Goal: Task Accomplishment & Management: Complete application form

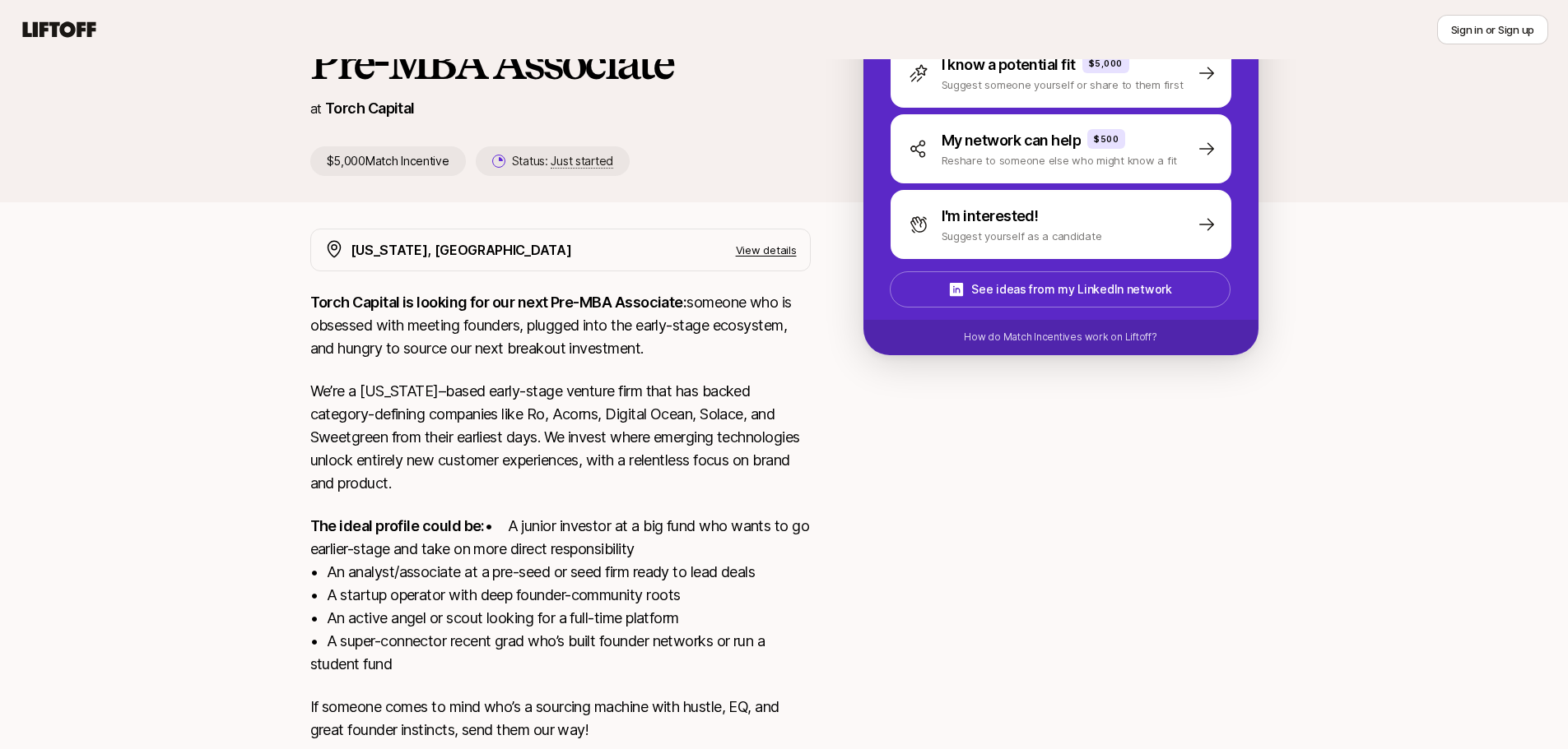
scroll to position [24, 0]
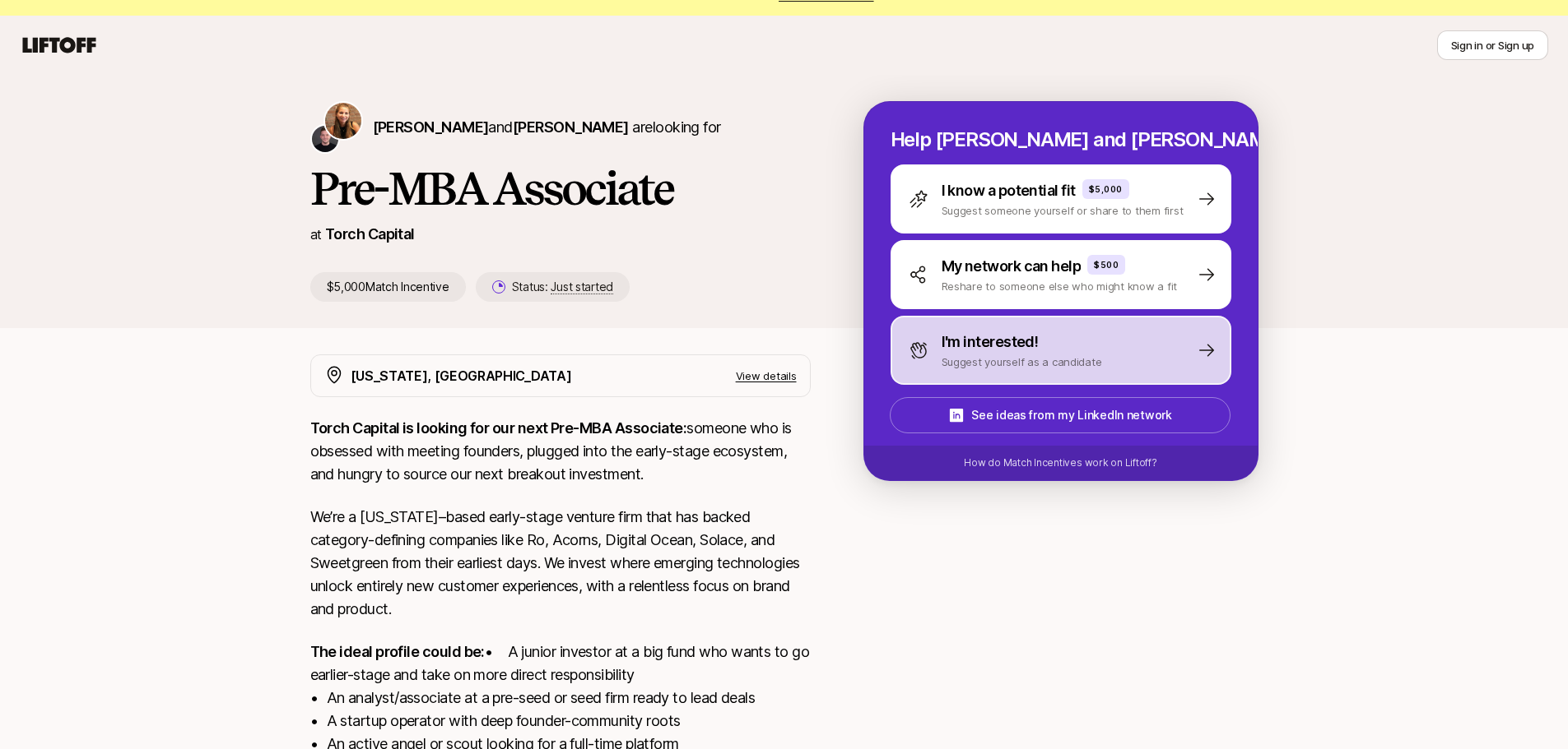
click at [990, 366] on p "Suggest yourself as a candidate" at bounding box center [1021, 361] width 161 height 16
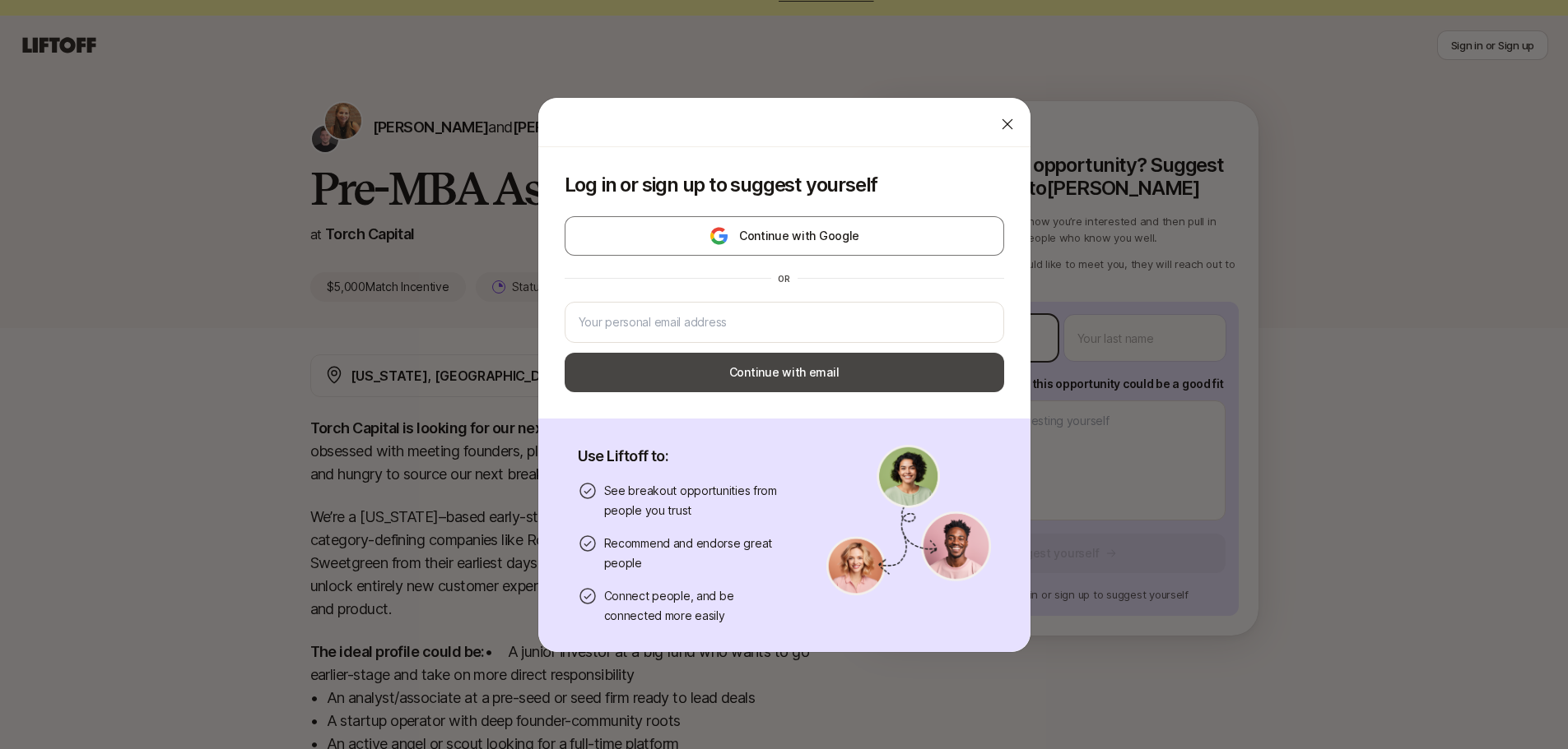
click at [956, 352] on body "New to Liftoff? See how it works Sign in or Sign up Sign in or Sign up [PERSON_…" at bounding box center [784, 350] width 1568 height 749
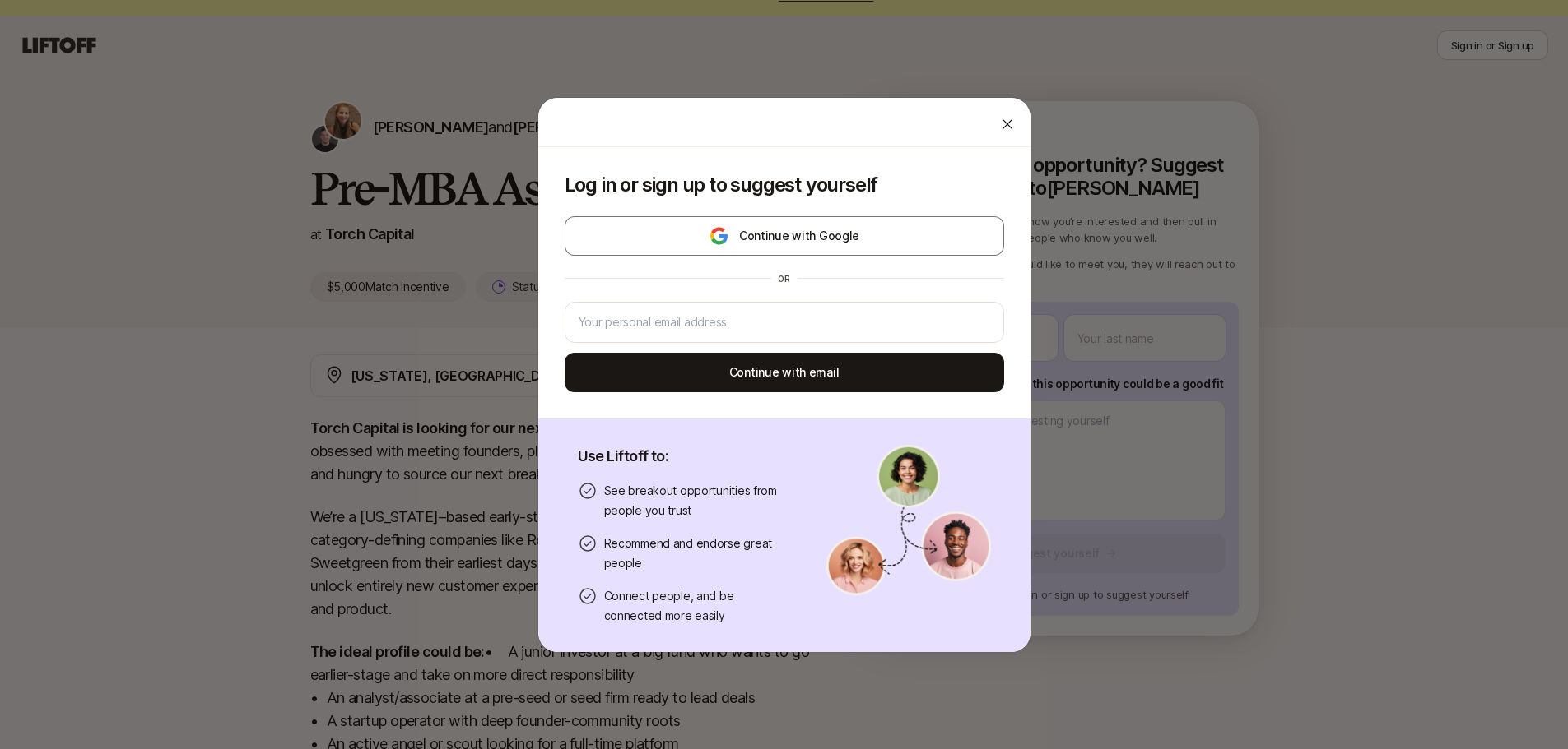
click at [999, 128] on icon at bounding box center [1007, 123] width 16 height 16
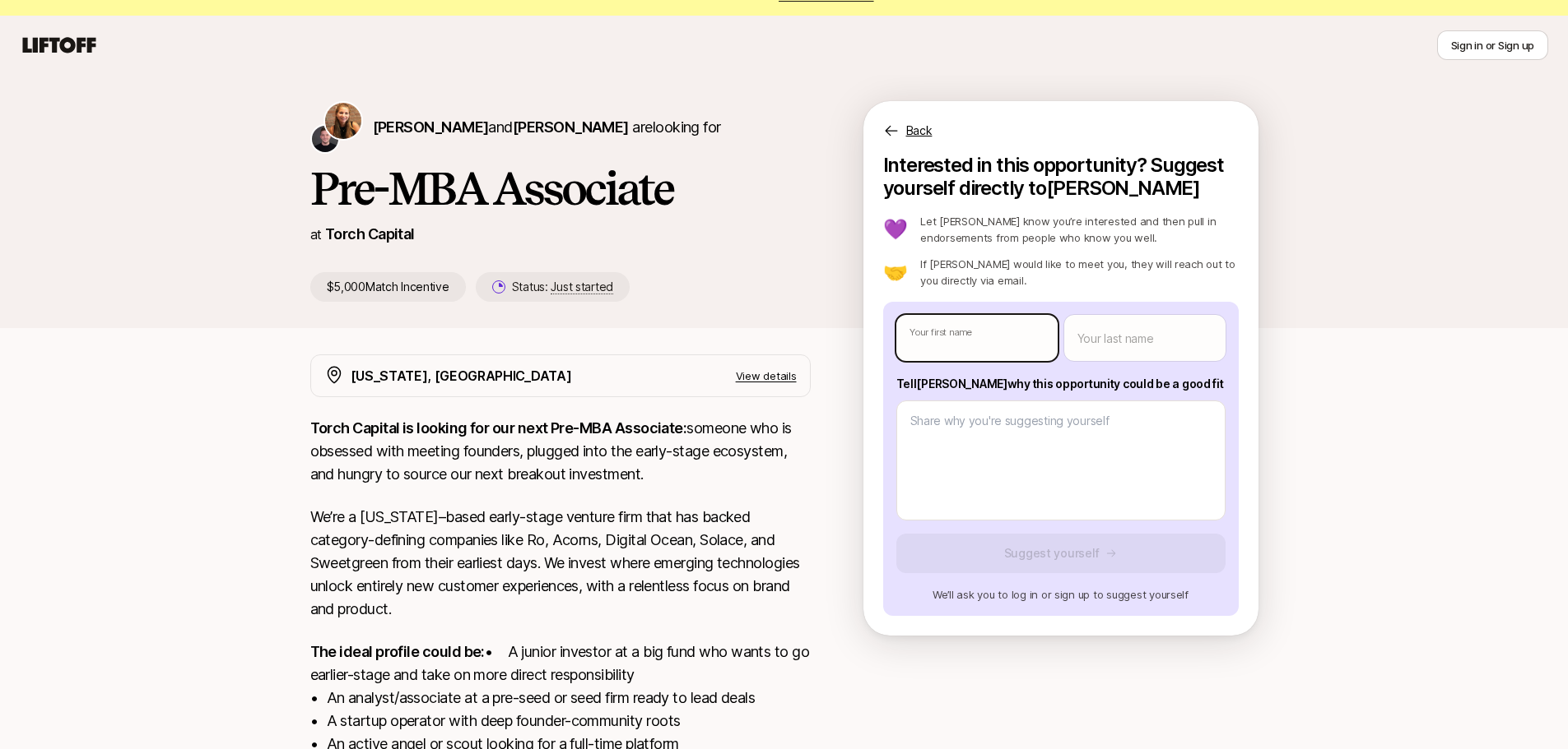
type textarea "x"
click at [986, 345] on body "New to Liftoff? See how it works Sign in or Sign up Sign in or Sign up [PERSON_…" at bounding box center [784, 350] width 1568 height 749
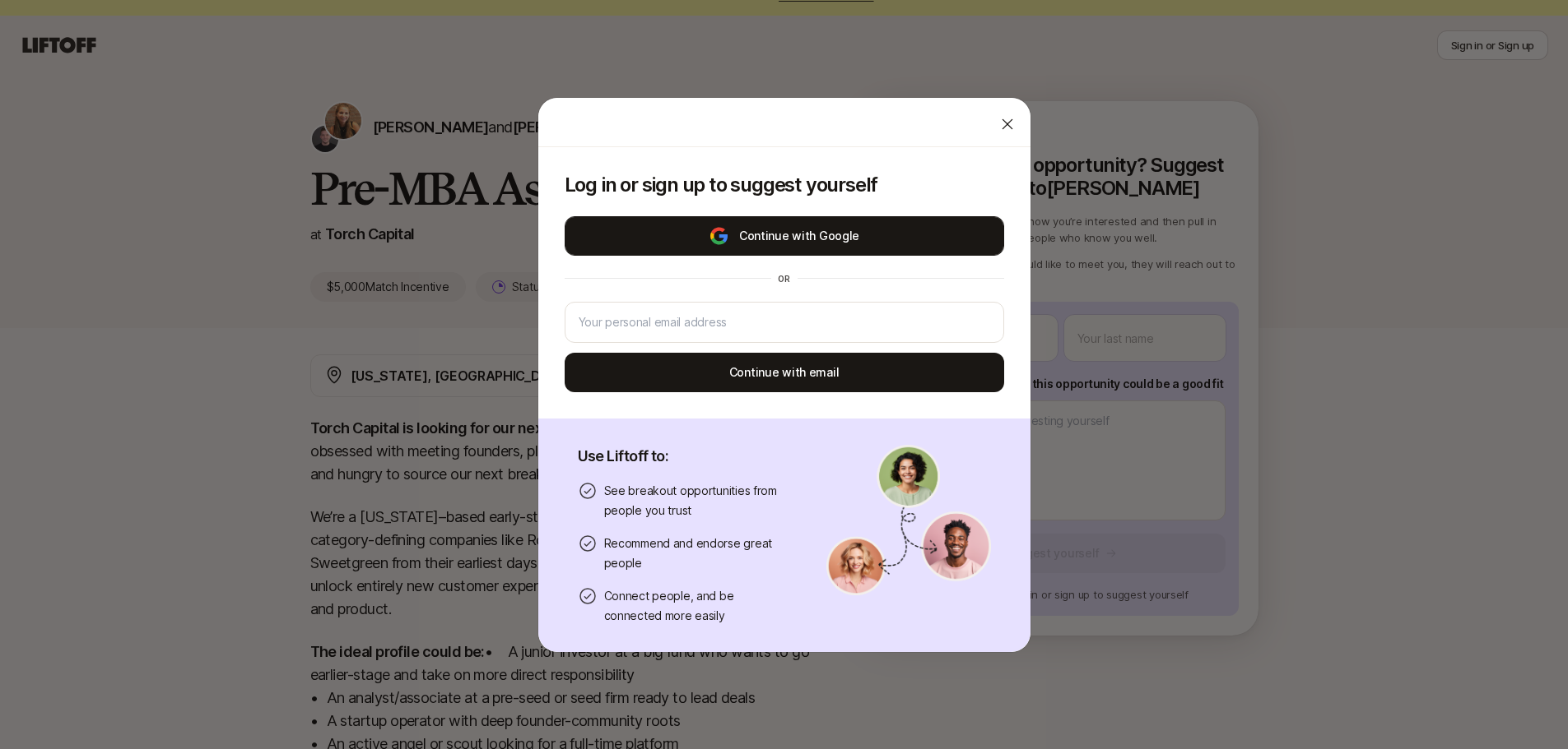
click at [793, 228] on button "Continue with Google" at bounding box center [784, 236] width 439 height 40
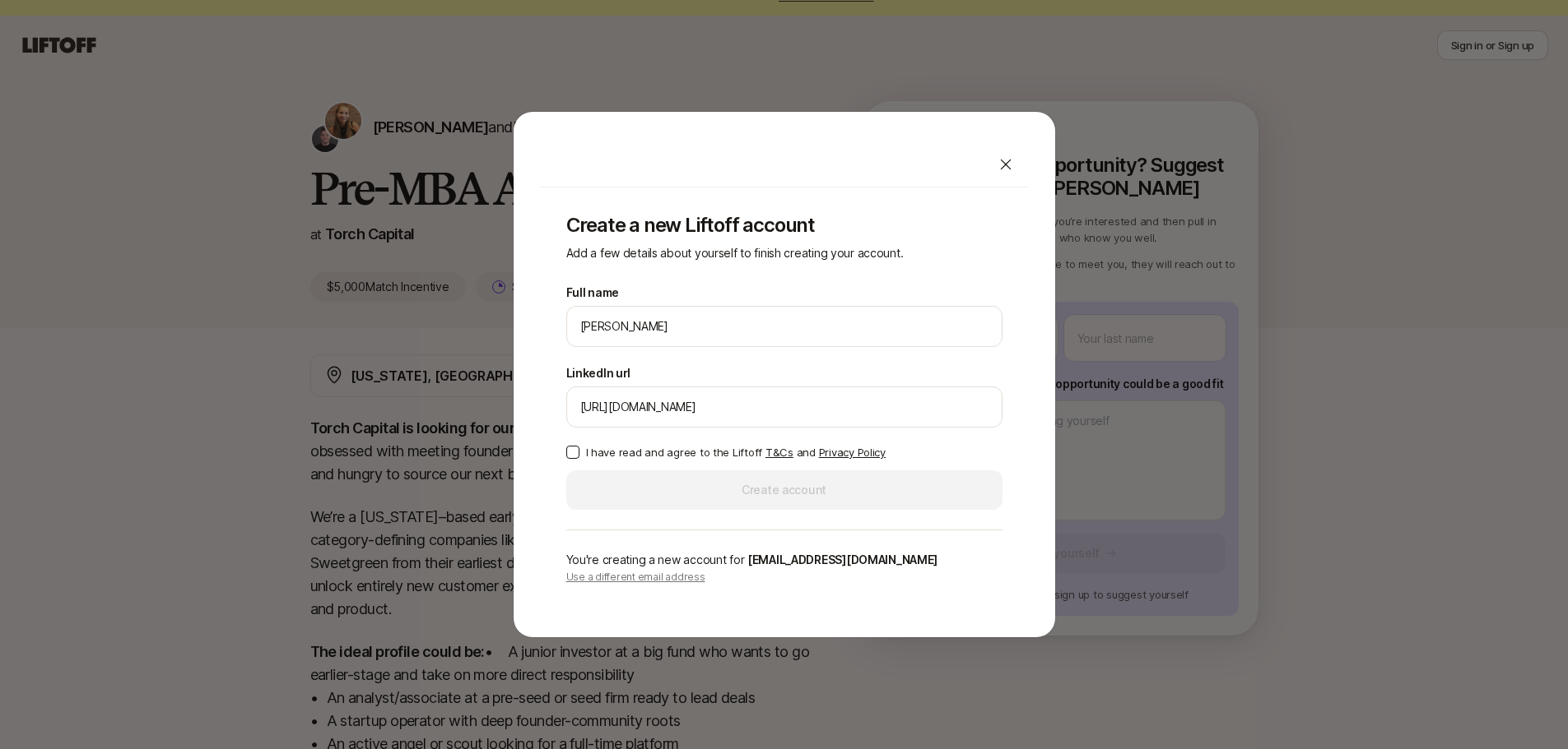
type input "[URL][DOMAIN_NAME]"
click at [574, 455] on button "I have read and agree to the Liftoff T&Cs and Privacy Policy" at bounding box center [573, 453] width 14 height 14
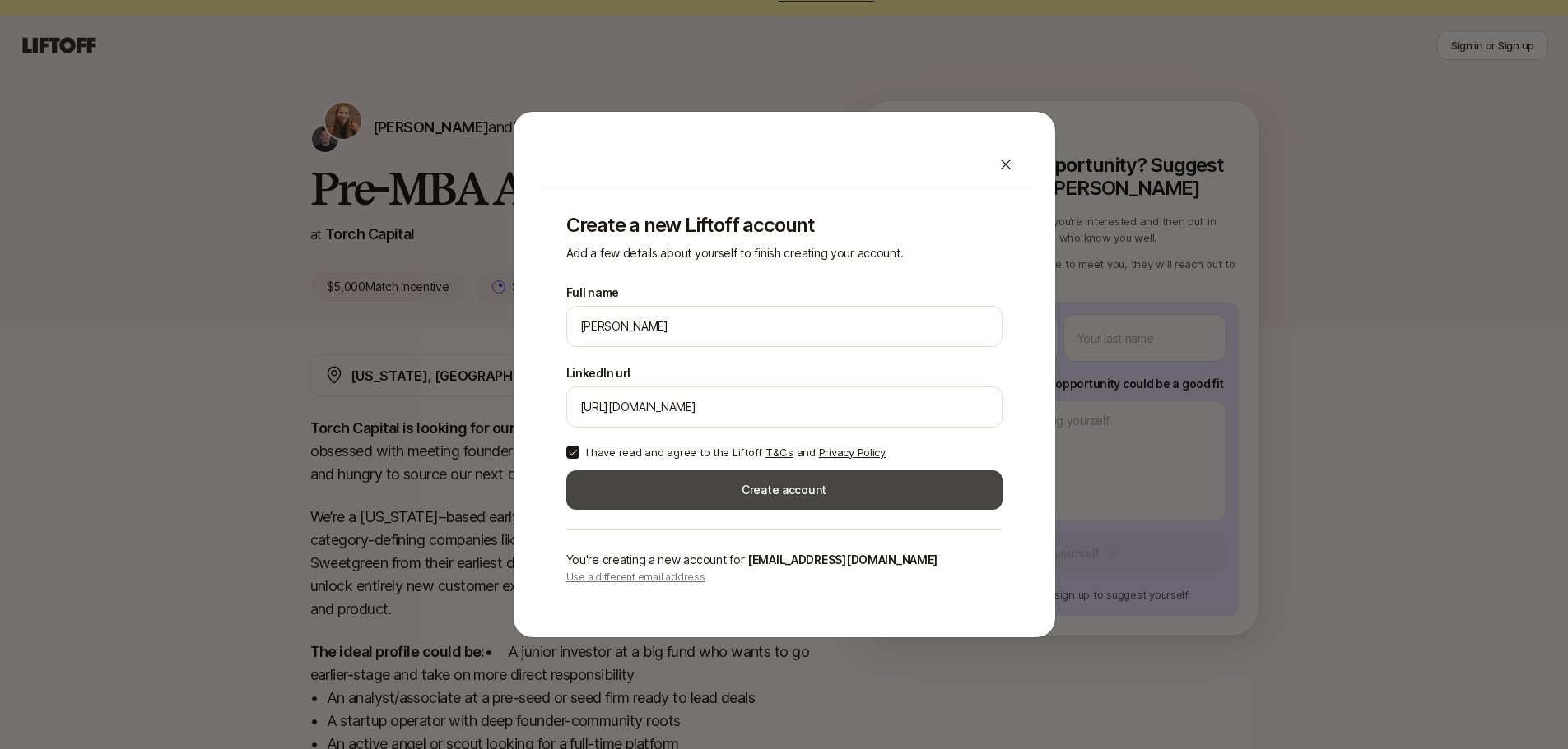
click at [681, 487] on button "Create account" at bounding box center [784, 490] width 436 height 40
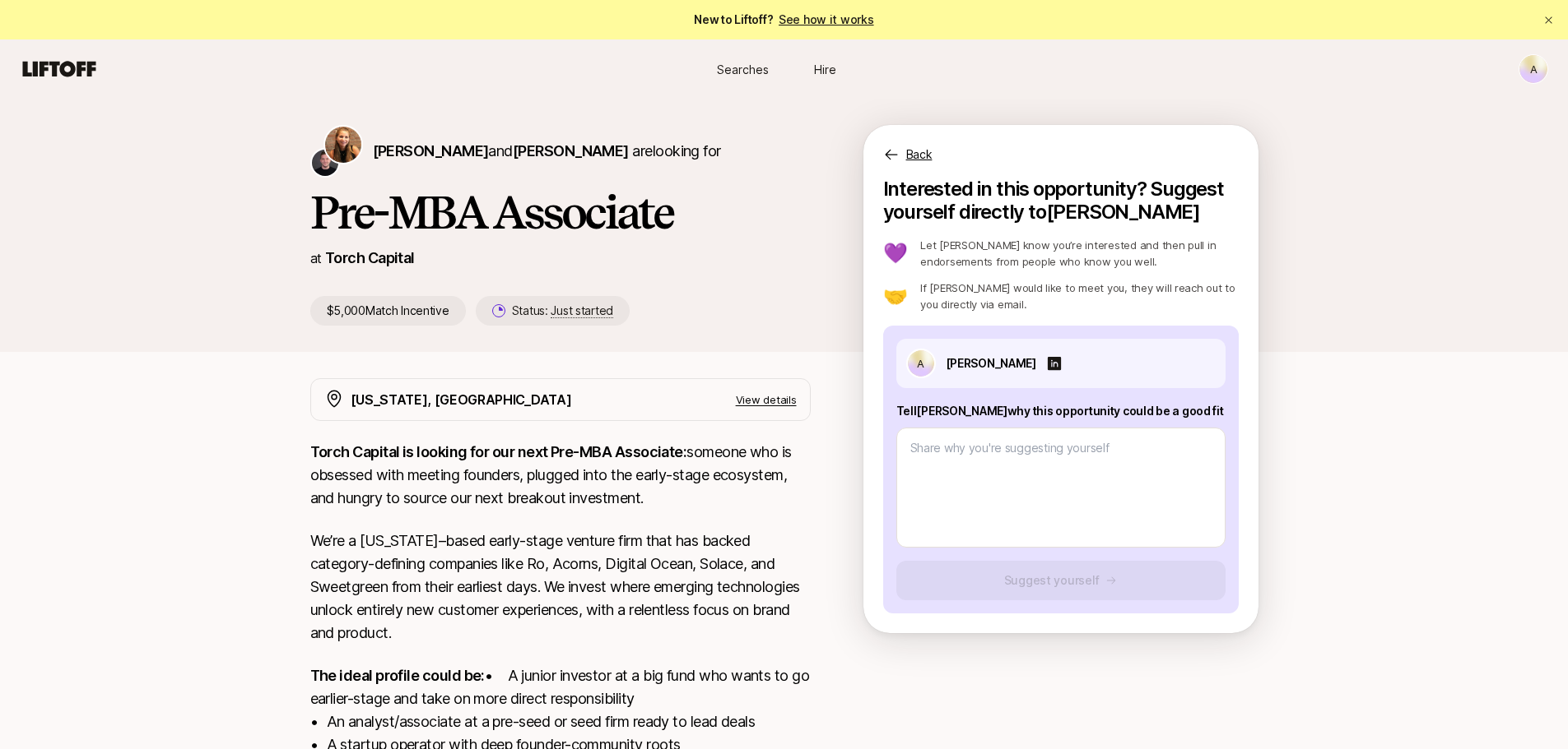
click at [1214, 492] on div "A [PERSON_NAME] Tell [PERSON_NAME] why this opportunity could be a good fit Sug…" at bounding box center [1060, 469] width 356 height 288
click at [1152, 489] on textarea at bounding box center [1061, 488] width 329 height 120
type textarea "x"
type textarea "M"
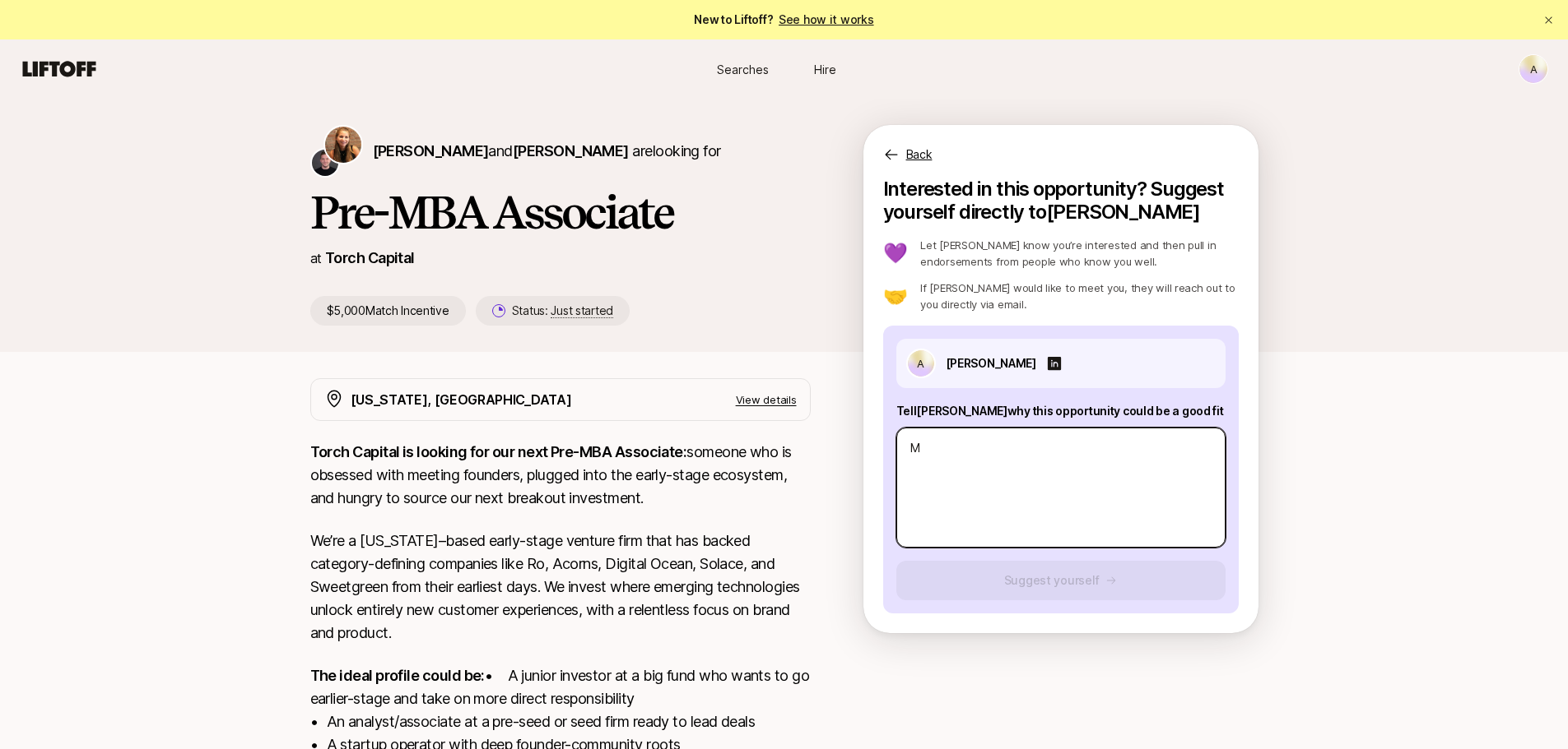
type textarea "x"
type textarea "My"
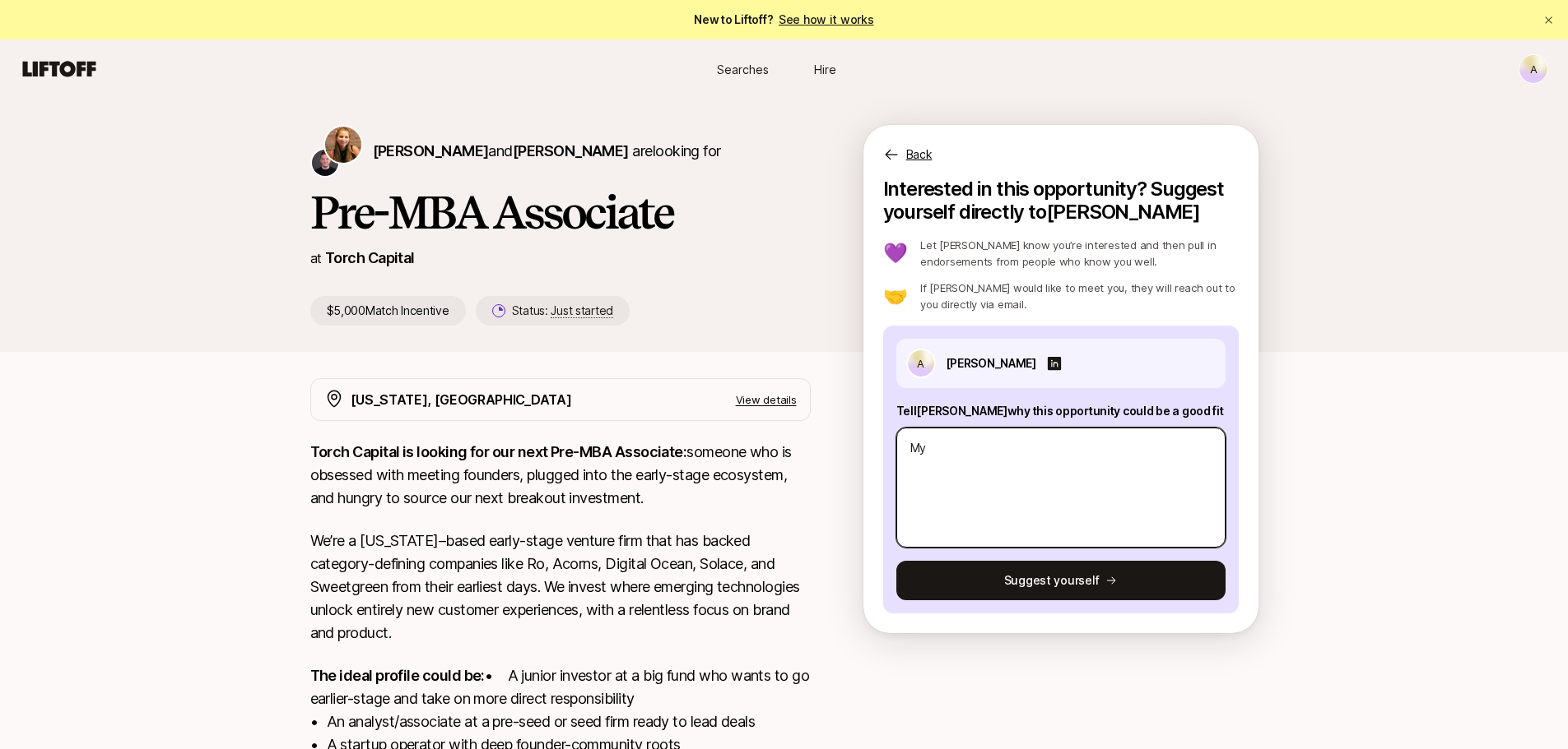
type textarea "x"
type textarea "My"
type textarea "x"
type textarea "My b"
type textarea "x"
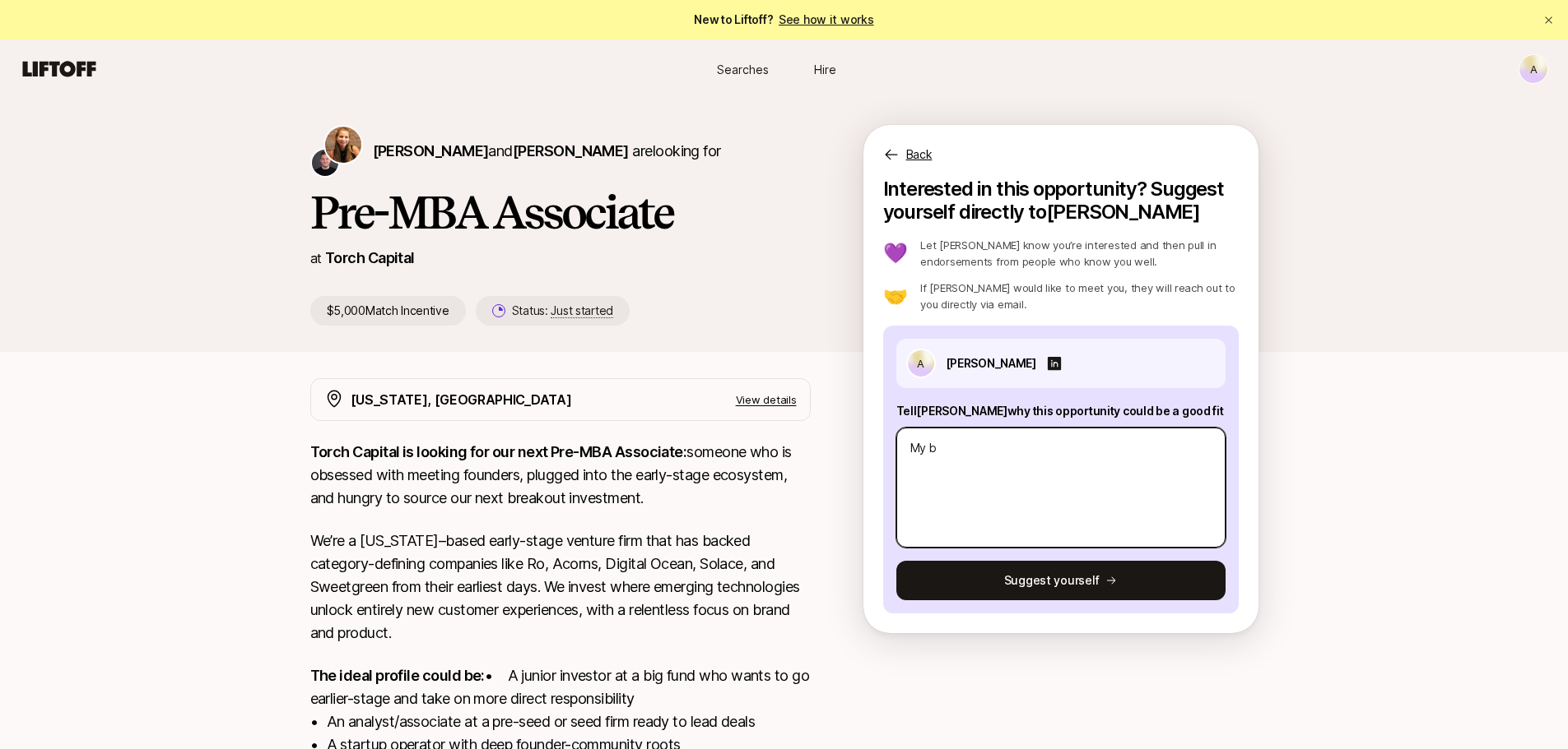
type textarea "My ba"
type textarea "x"
type textarea "My bac"
type textarea "x"
type textarea "My back"
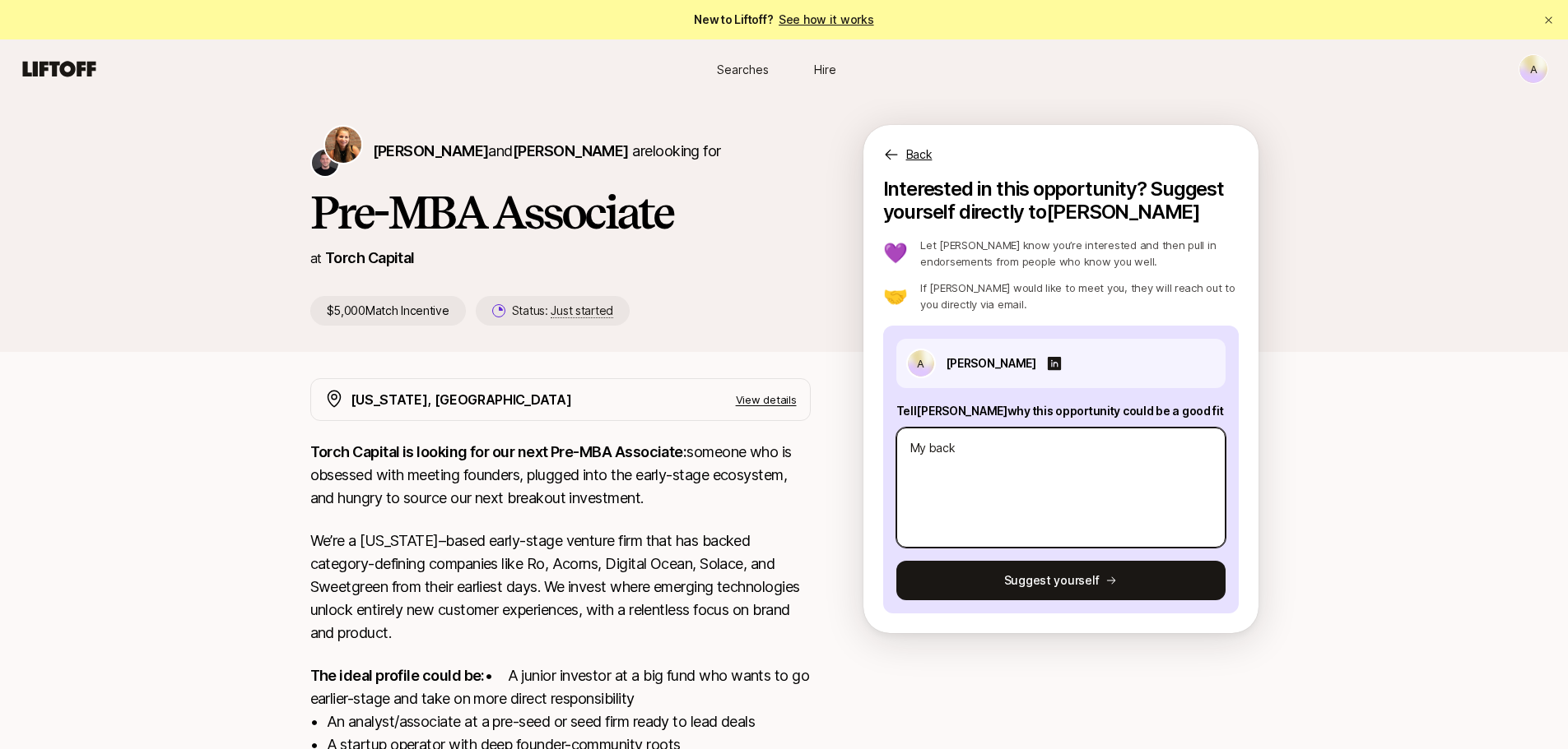
type textarea "x"
type textarea "My backg"
type textarea "x"
type textarea "My backgr"
type textarea "x"
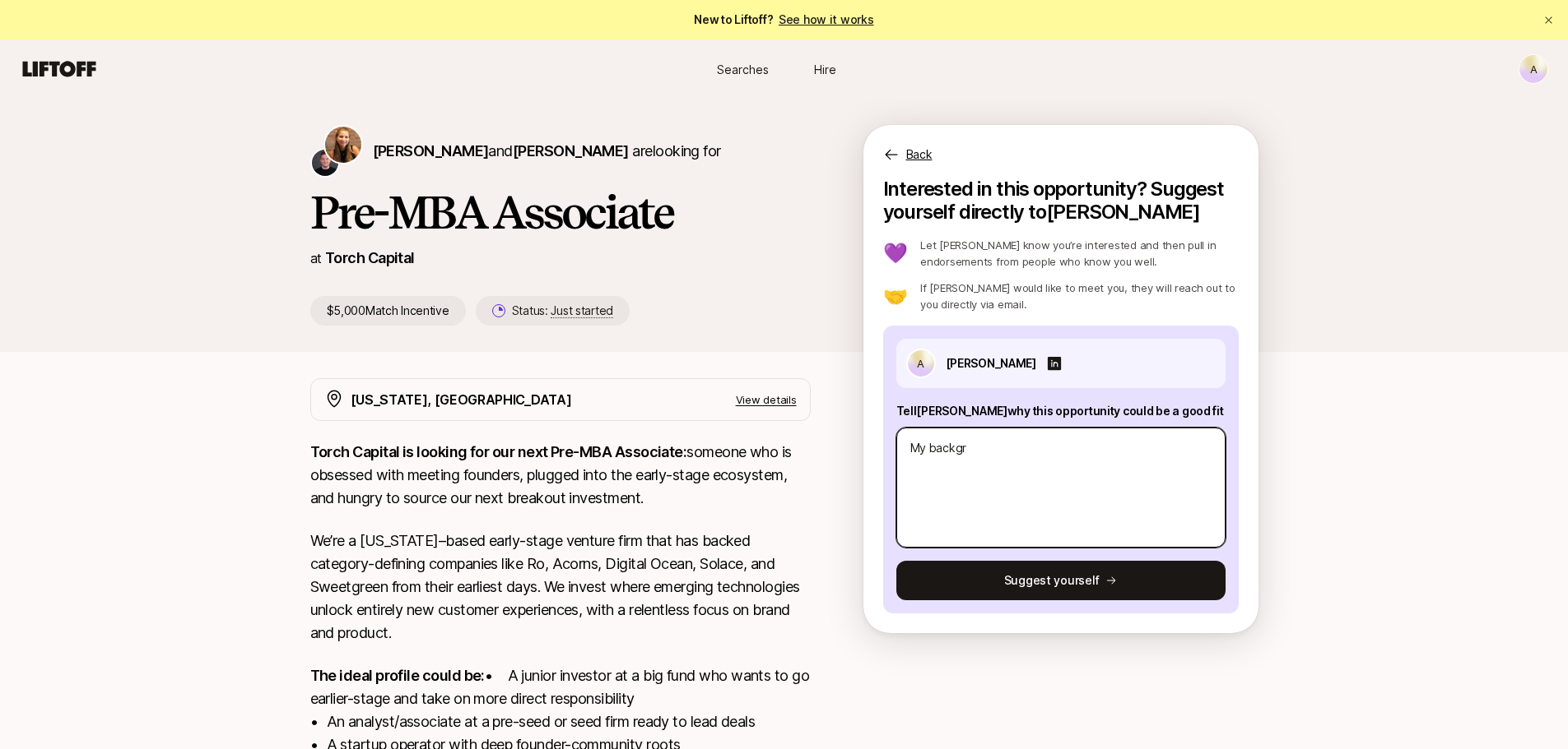
type textarea "My backgro"
type textarea "x"
type textarea "My backgrou"
type textarea "x"
type textarea "My backgroun"
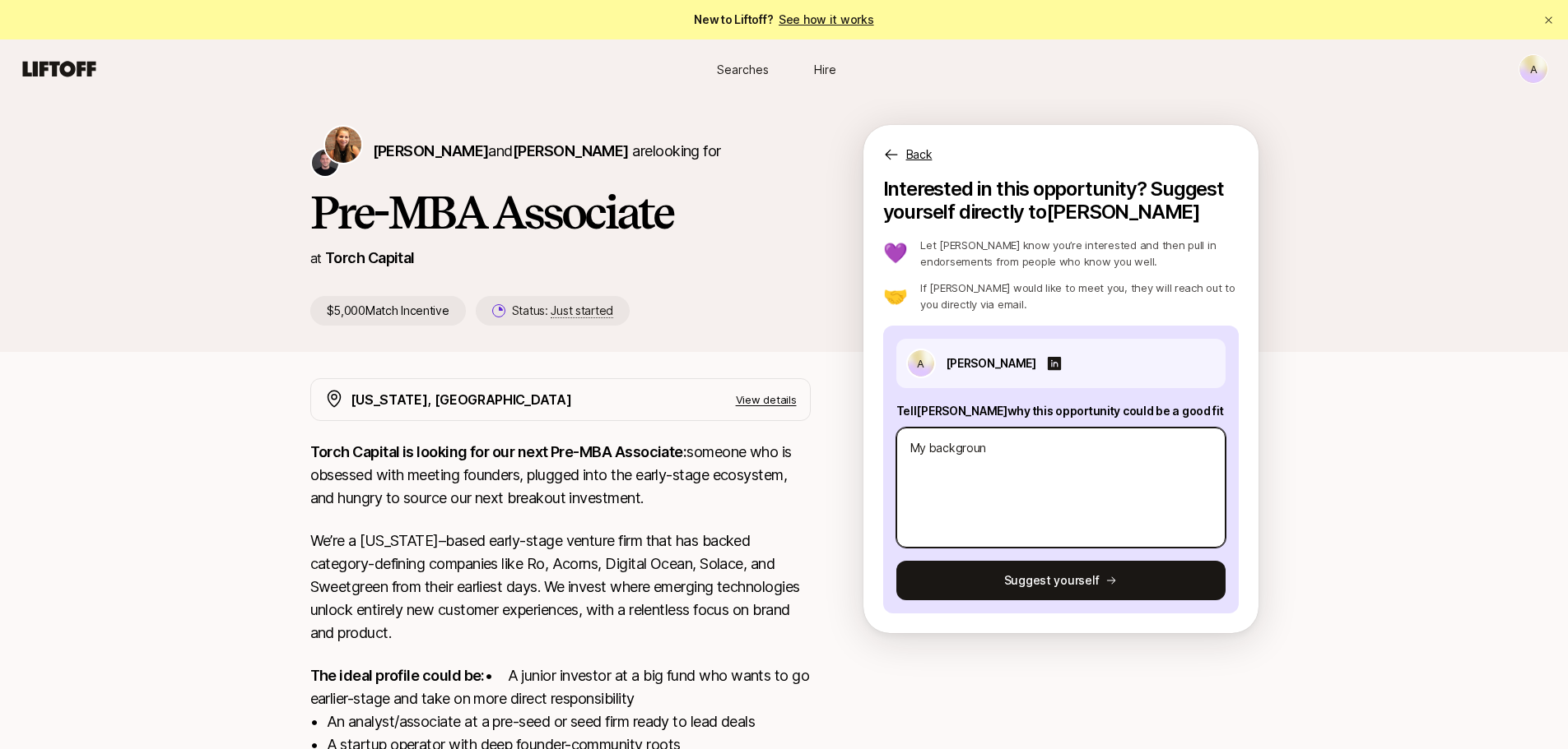
type textarea "x"
type textarea "My background"
type textarea "x"
type textarea "My background"
type textarea "x"
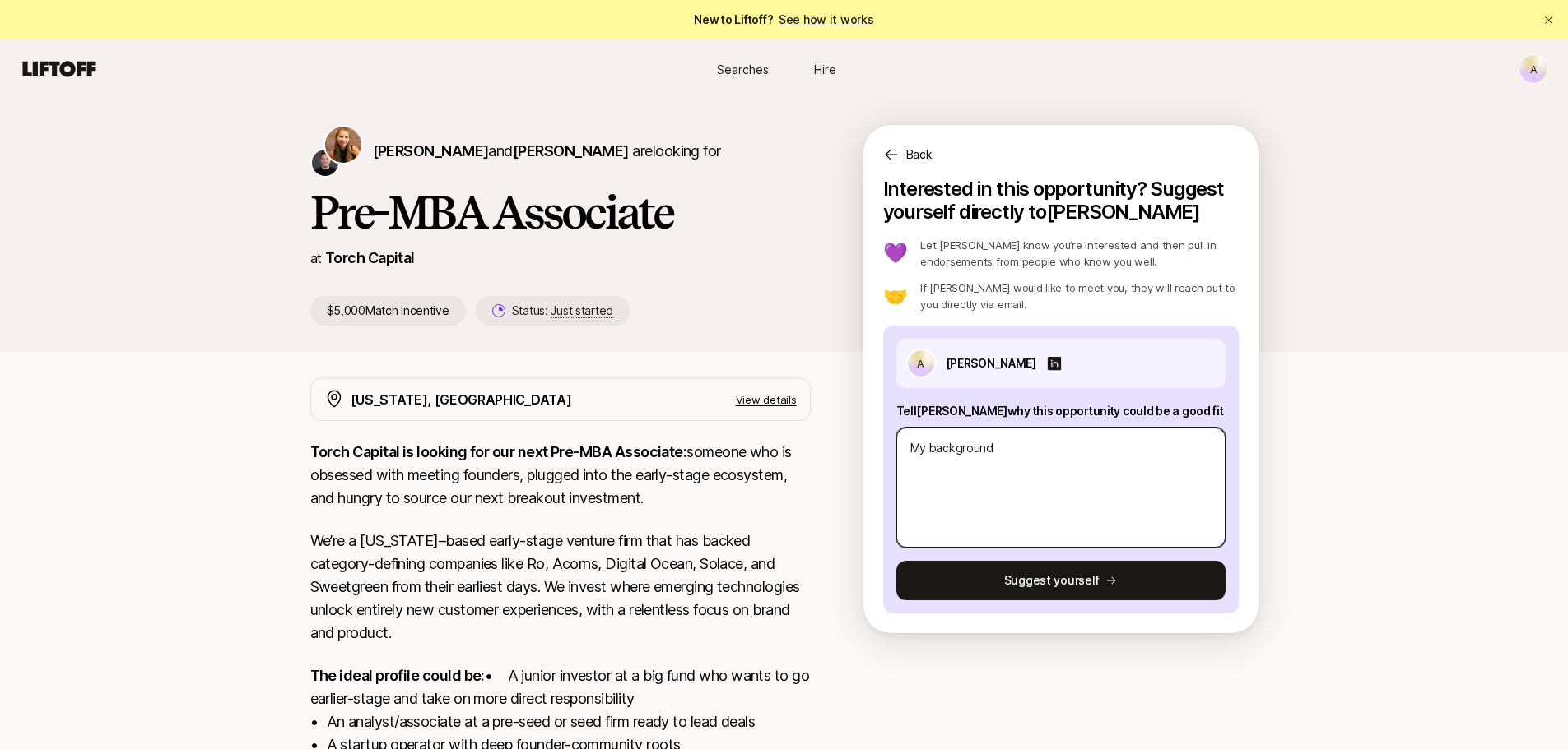
type textarea "My background i"
type textarea "x"
type textarea "My background in"
type textarea "x"
type textarea "My background in"
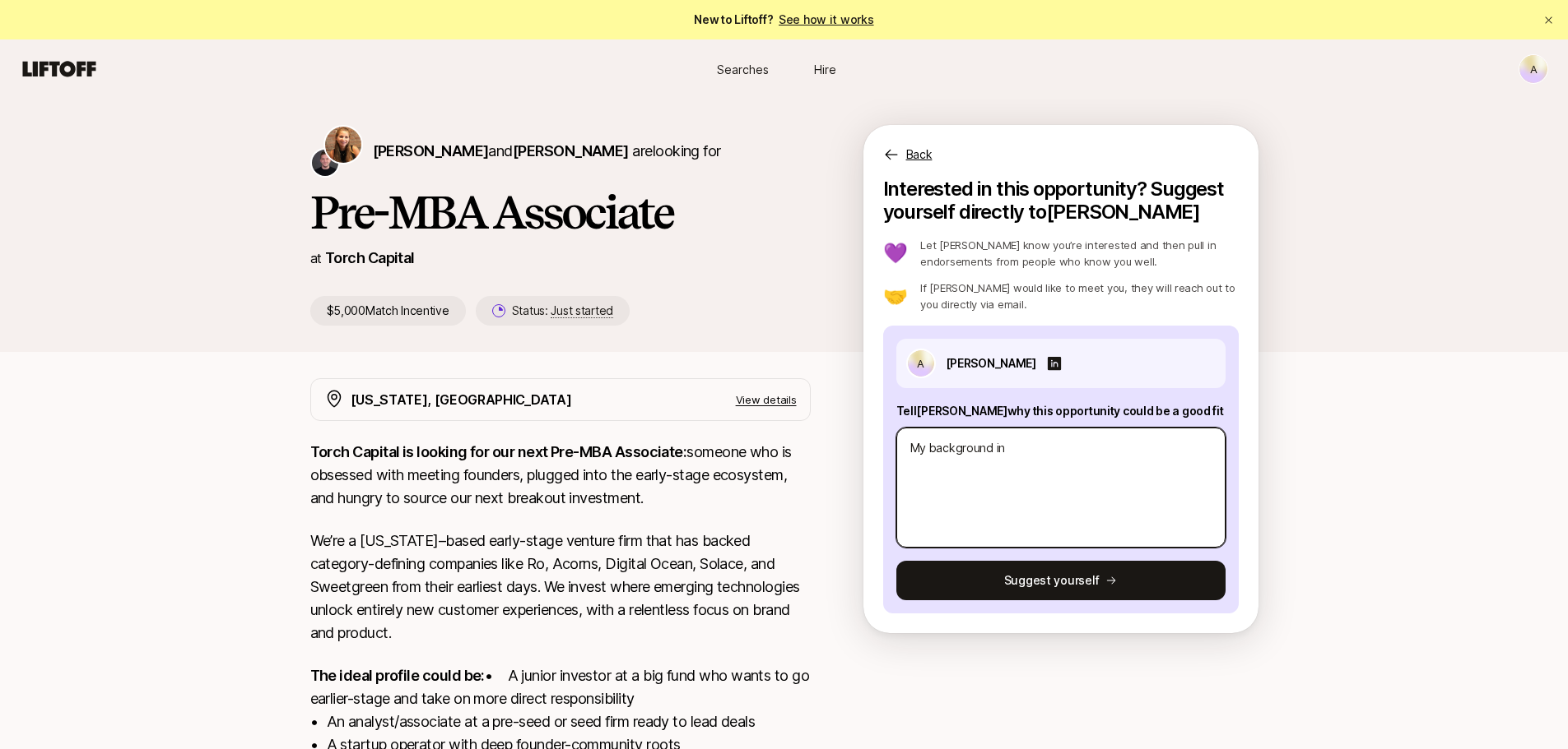
type textarea "x"
type textarea "My background in B"
type textarea "x"
type textarea "My background in Bi"
type textarea "x"
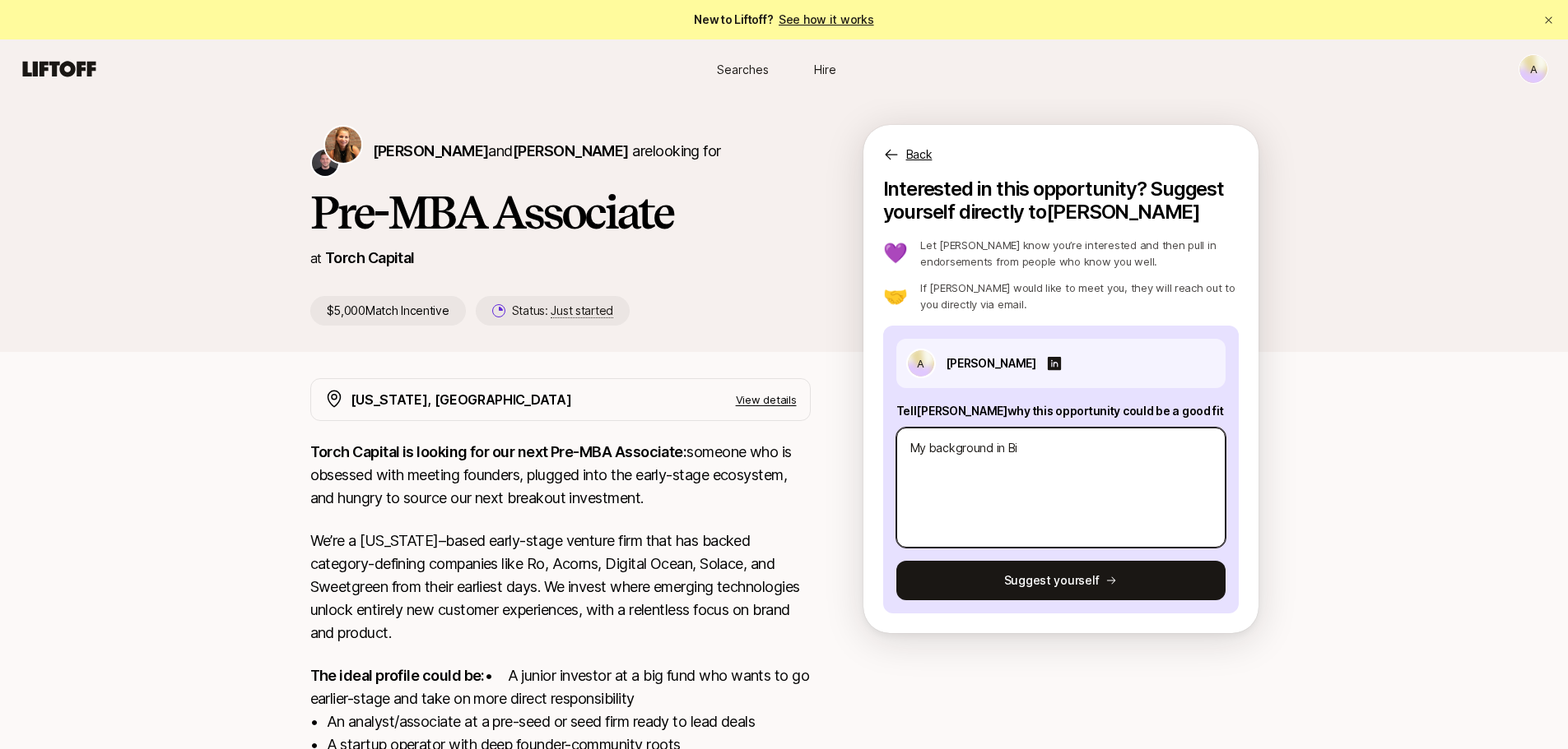
type textarea "M"
type textarea "x"
type textarea "My"
type textarea "x"
type textarea "My"
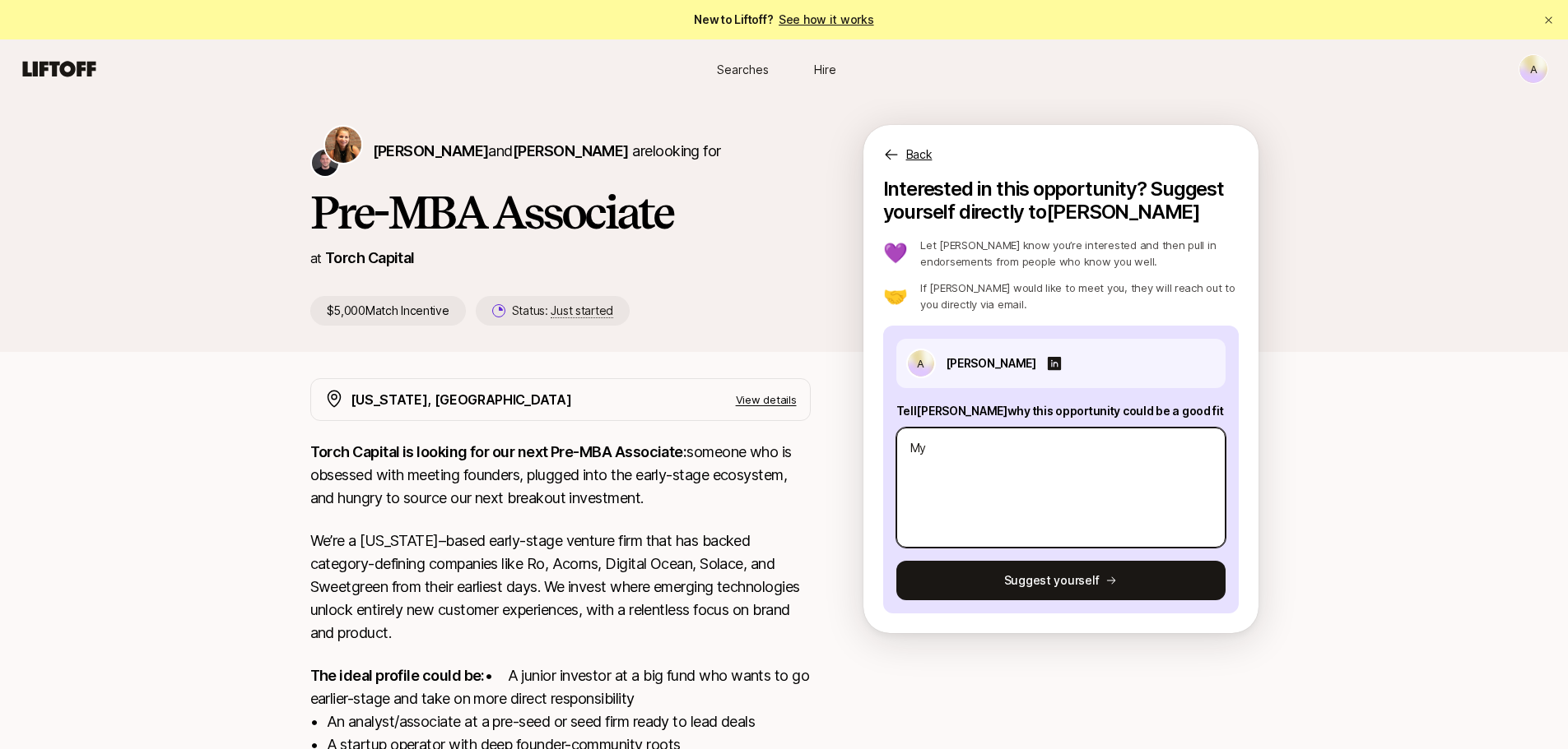
type textarea "x"
type textarea "My l"
type textarea "x"
type textarea "My lo"
type textarea "x"
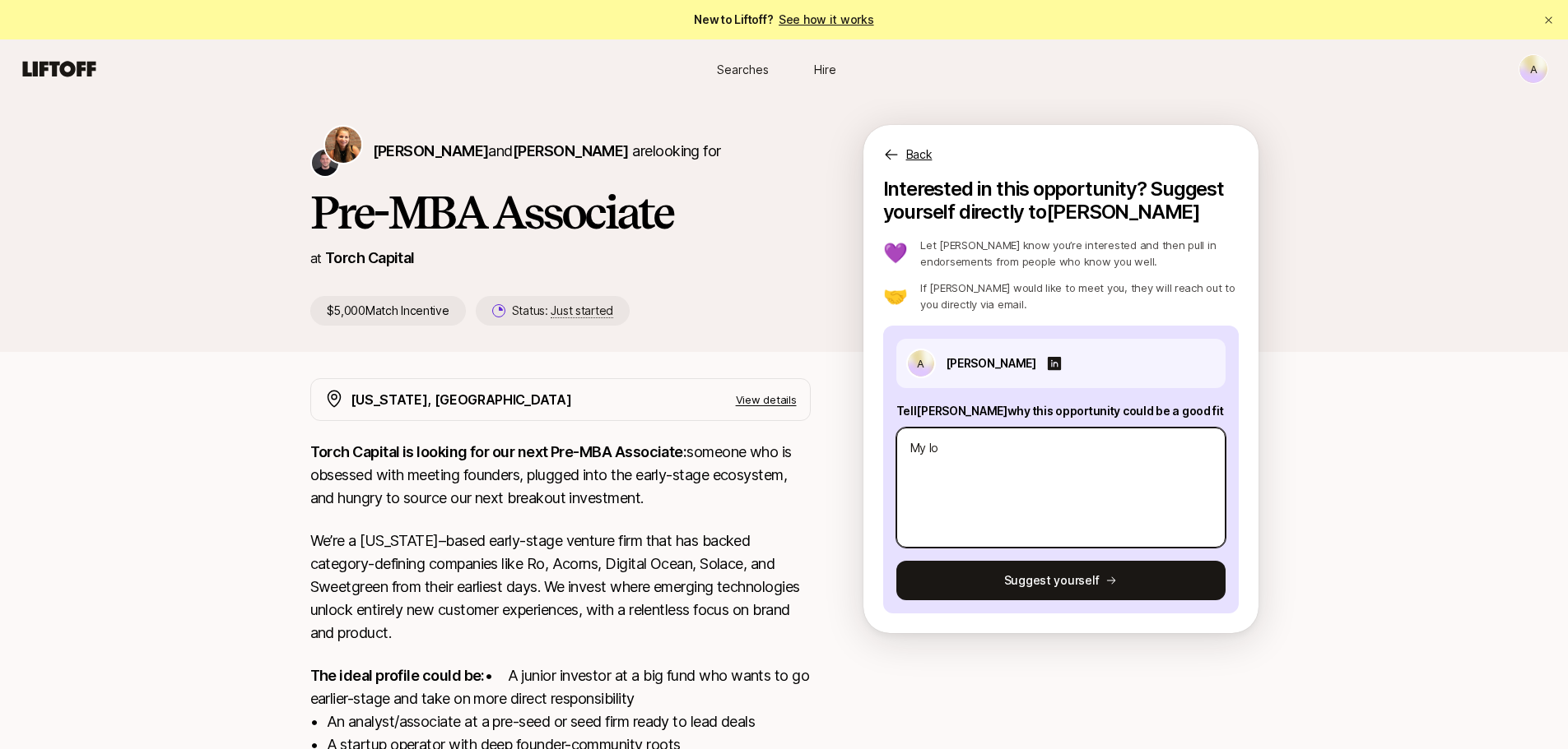
type textarea "My lon"
type textarea "x"
type textarea "My long"
type textarea "x"
type textarea "My longs"
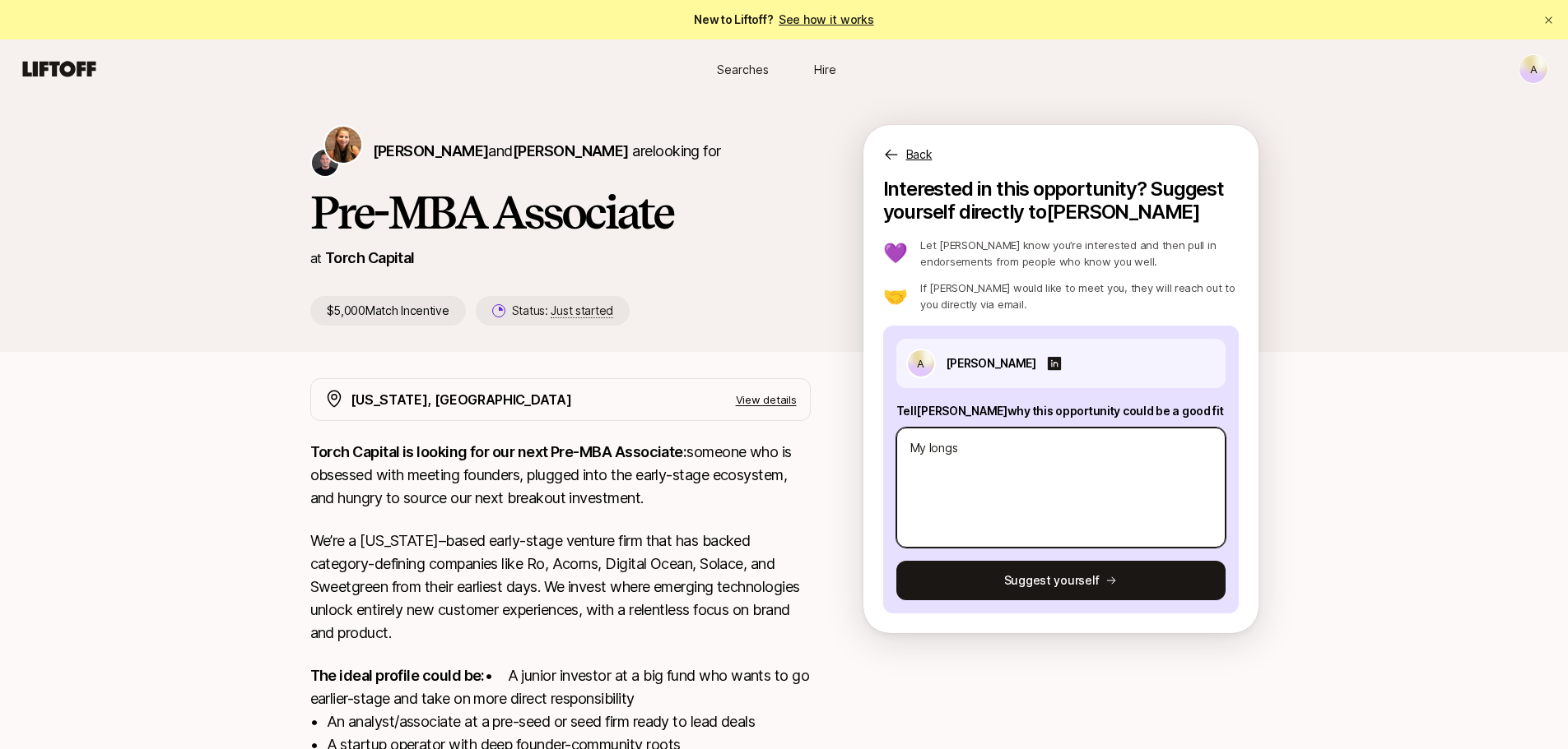
type textarea "x"
type textarea "My longst"
type textarea "x"
type textarea "My longsta"
type textarea "x"
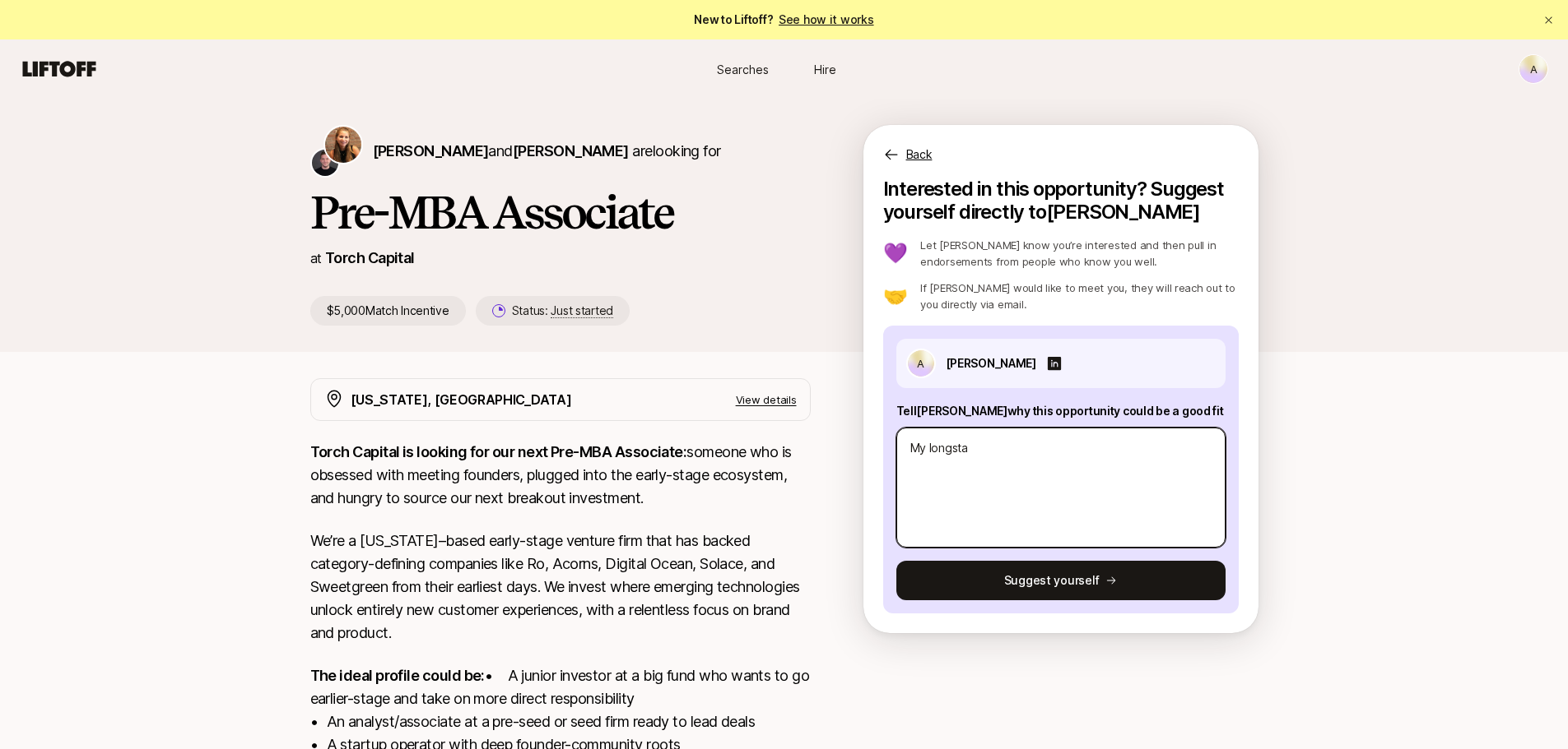
type textarea "My longstan"
type textarea "x"
type textarea "My longstand"
type textarea "x"
type textarea "My longstandi"
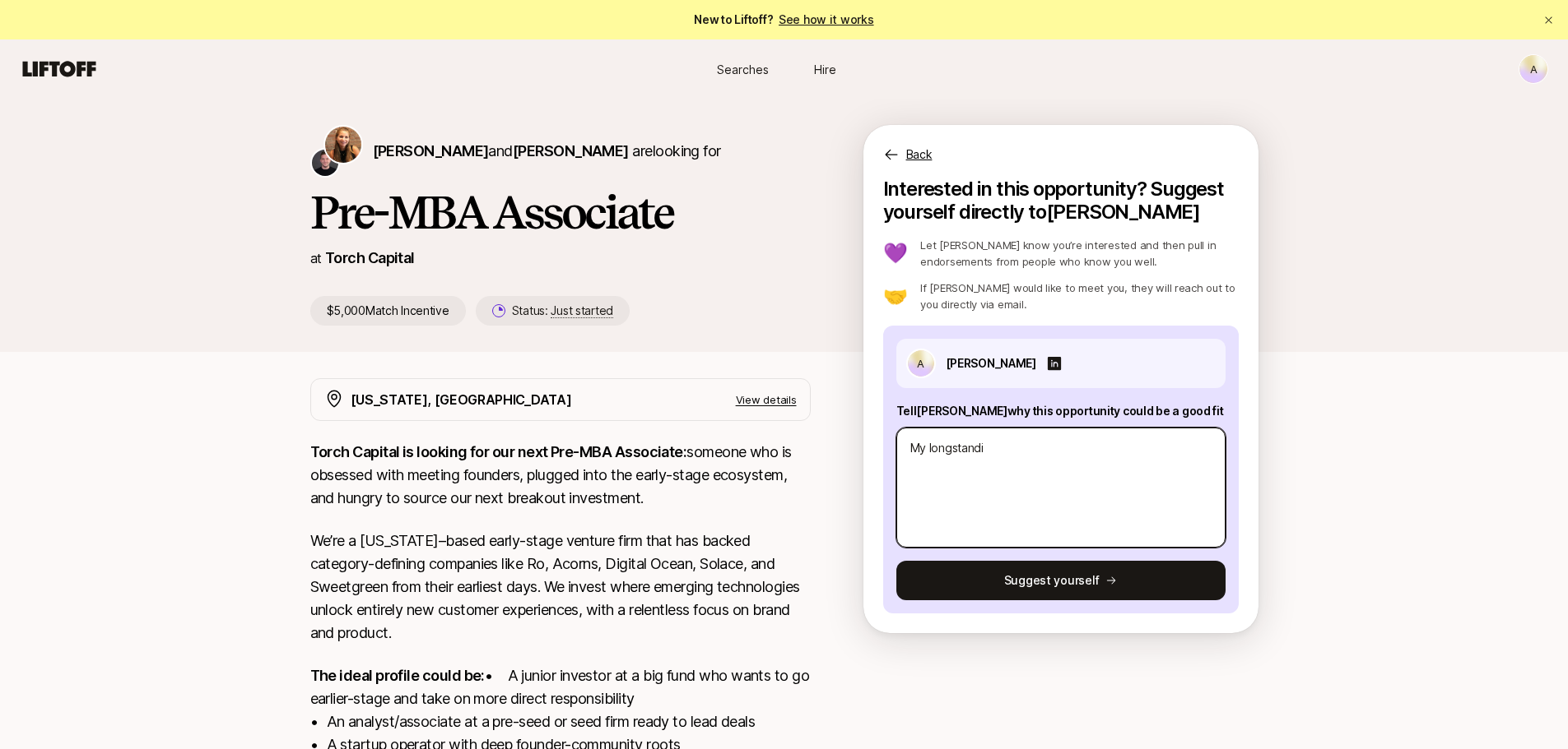
type textarea "x"
type textarea "My longstanding"
type textarea "x"
type textarea "My longstanding"
type textarea "x"
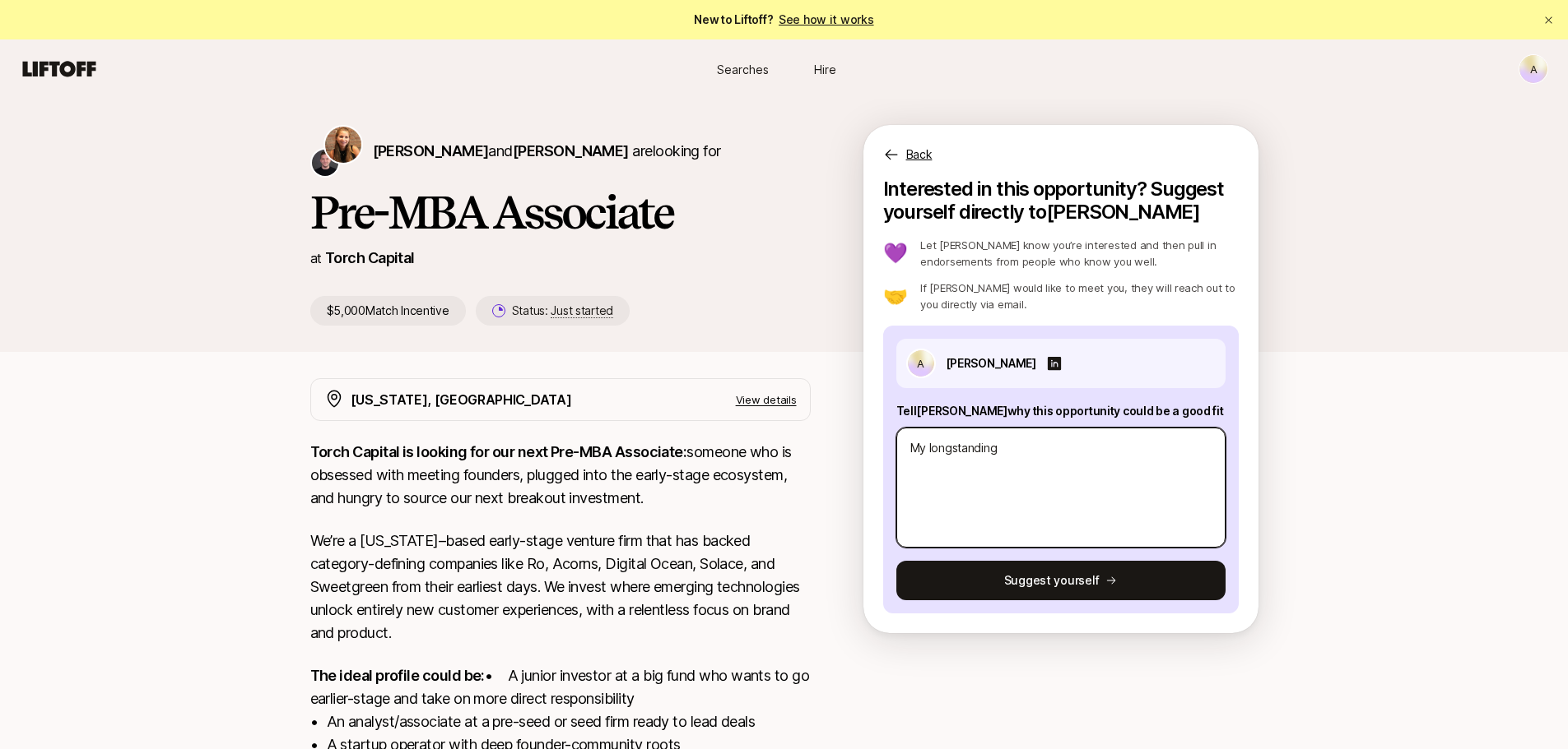
type textarea "My longstanding i"
type textarea "x"
type textarea "My longstanding in"
type textarea "x"
type textarea "My longstanding int"
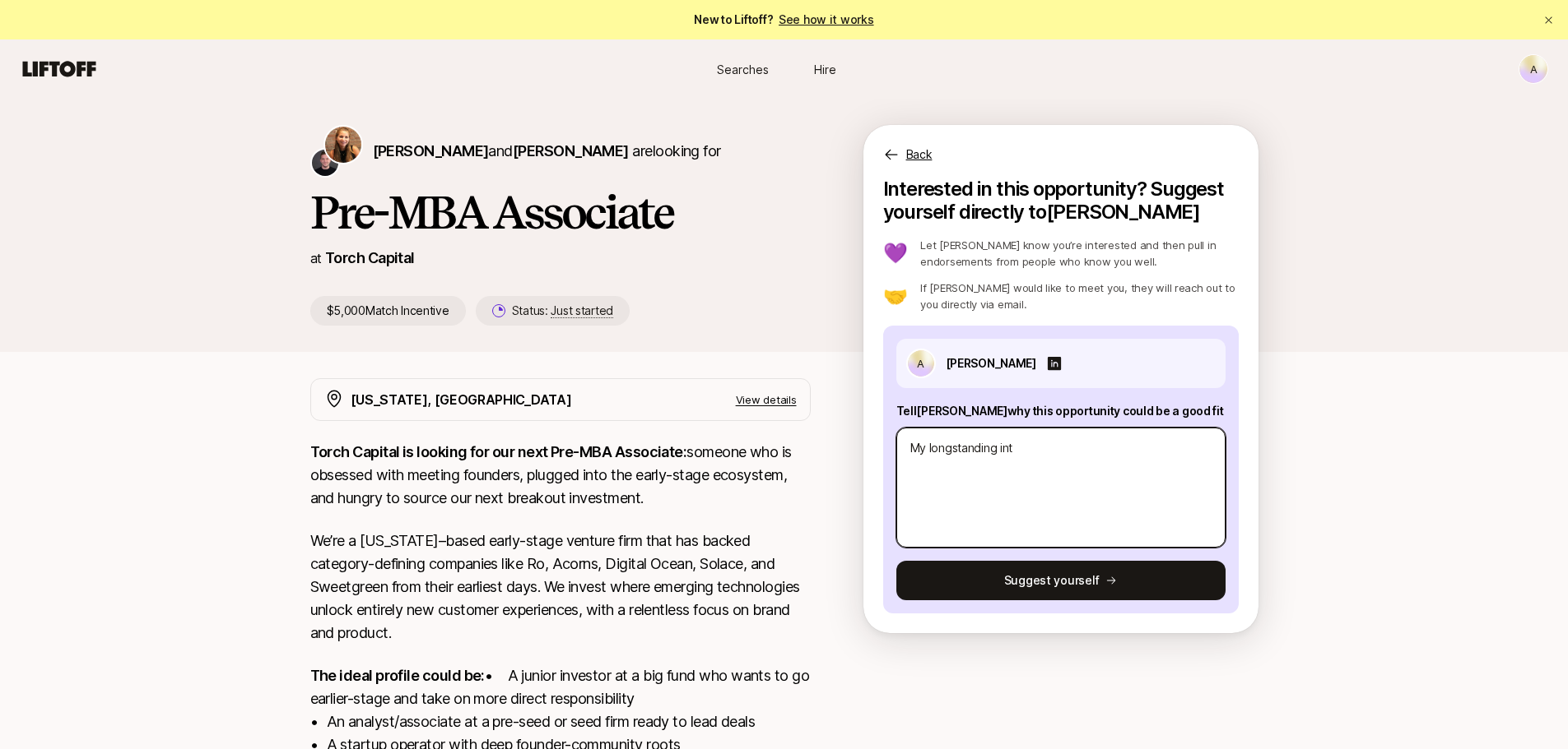
type textarea "x"
type textarea "My longstanding inte"
type textarea "x"
type textarea "My longstanding inter"
type textarea "x"
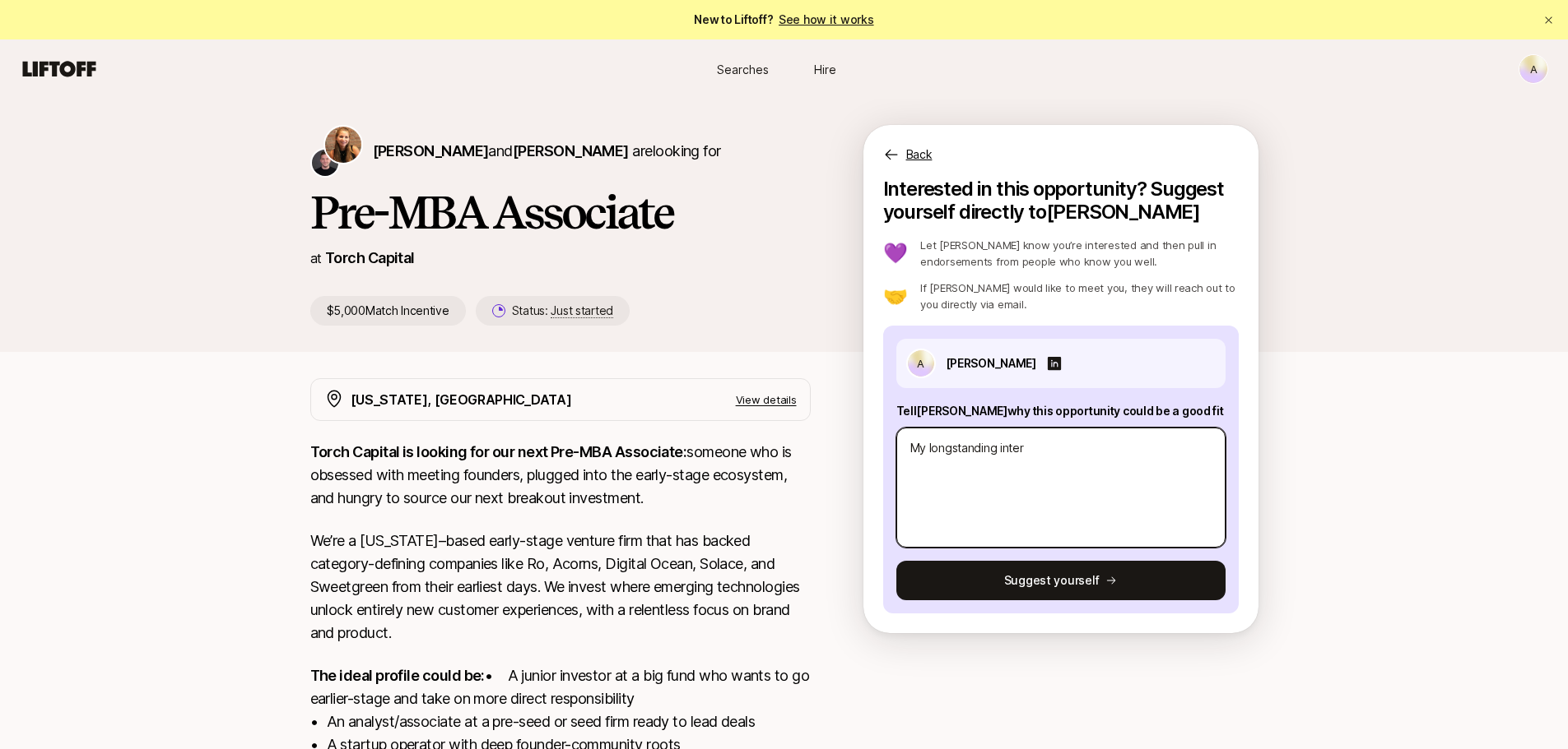
type textarea "My longstanding intere"
type textarea "x"
type textarea "My longstanding interes"
type textarea "x"
type textarea "My longstanding interest"
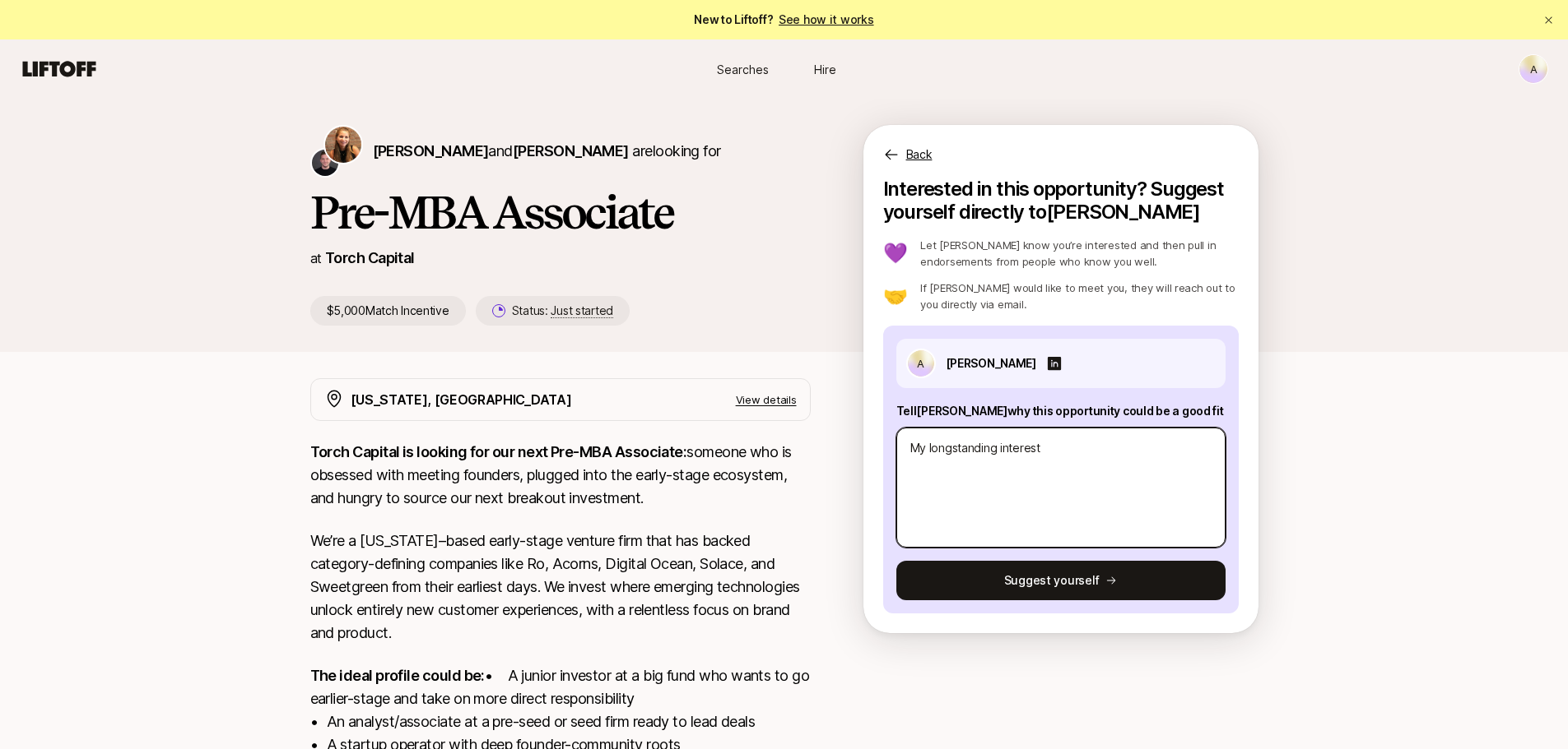
type textarea "x"
type textarea "My longstanding interest"
type textarea "x"
type textarea "My longstanding interest i"
type textarea "x"
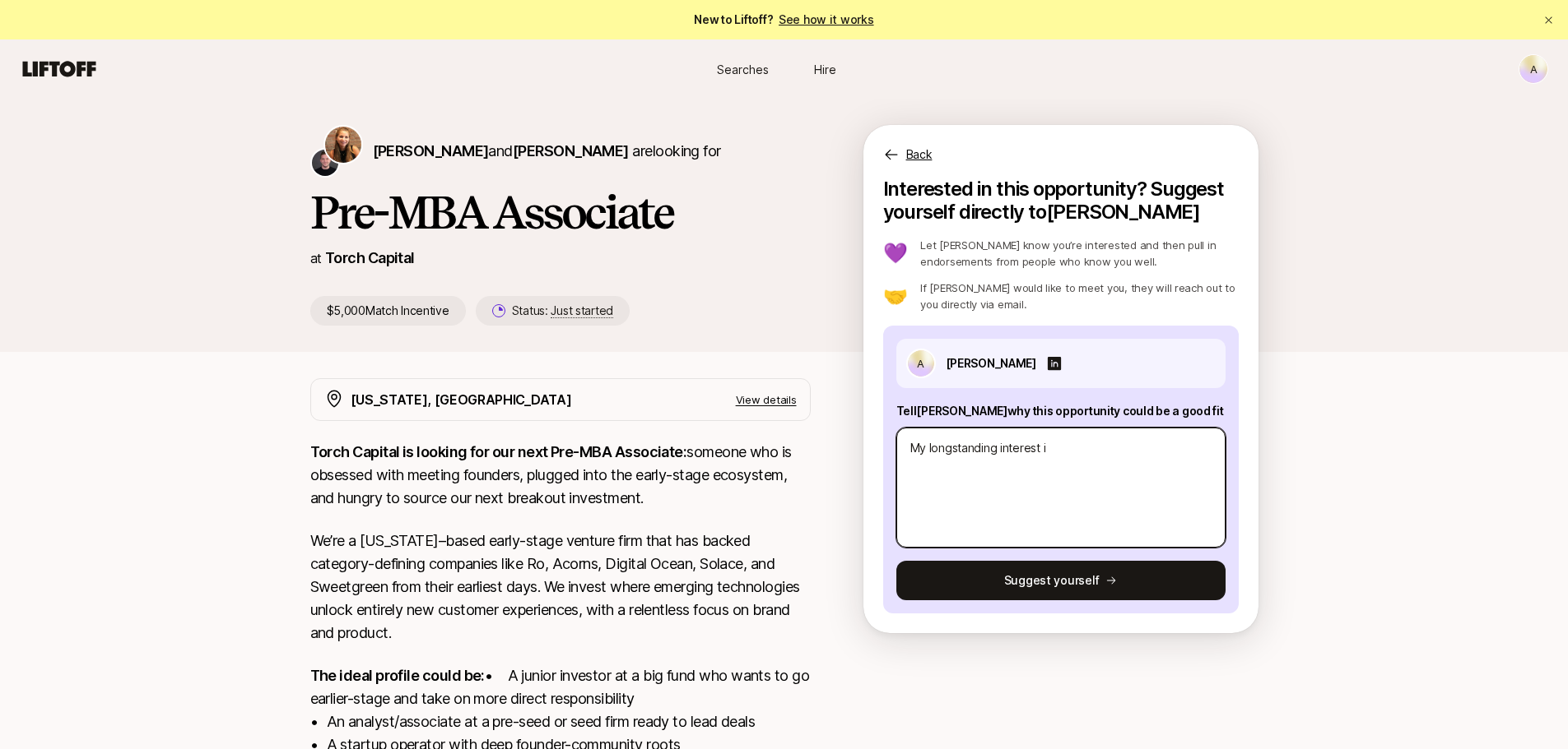
type textarea "My longstanding interest in"
type textarea "x"
type textarea "My longstanding interest in"
type textarea "x"
type textarea "My longstanding interest in V"
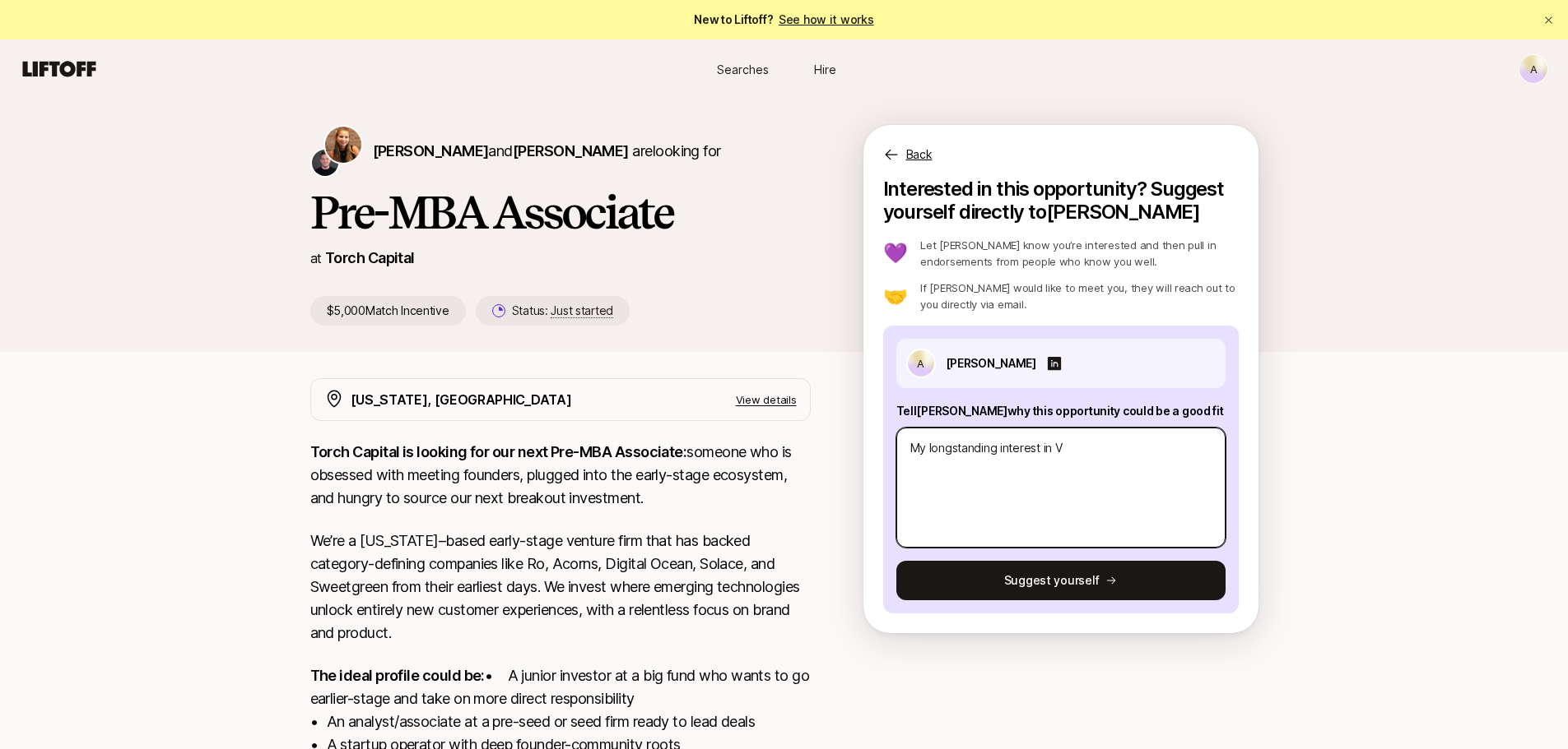
type textarea "x"
type textarea "My longstanding interest in VC"
type textarea "x"
type textarea "My longstanding interest in VC"
type textarea "x"
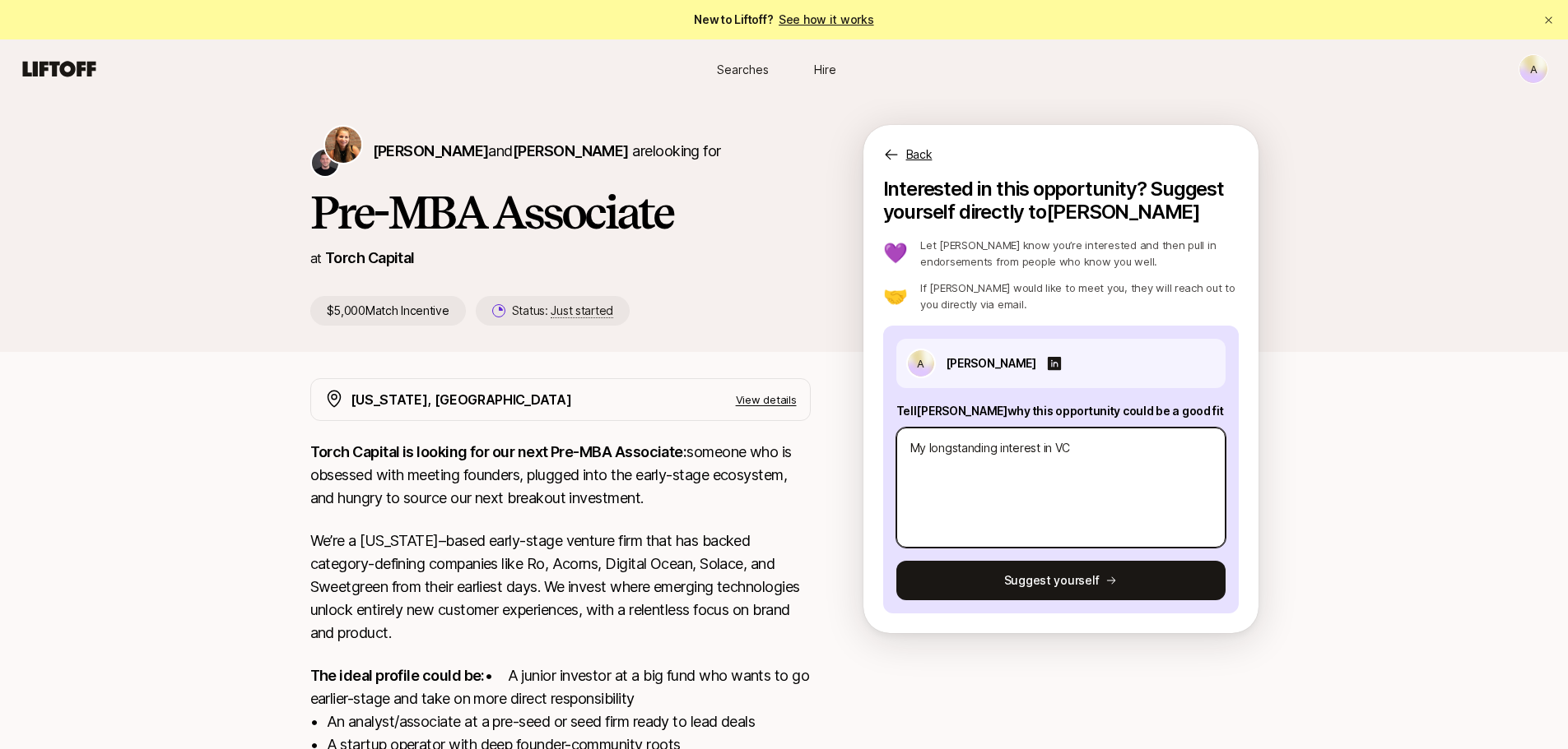
type textarea "My longstanding interest in VC a"
type textarea "x"
type textarea "My longstanding interest in VC an"
type textarea "x"
type textarea "My longstanding interest in VC and"
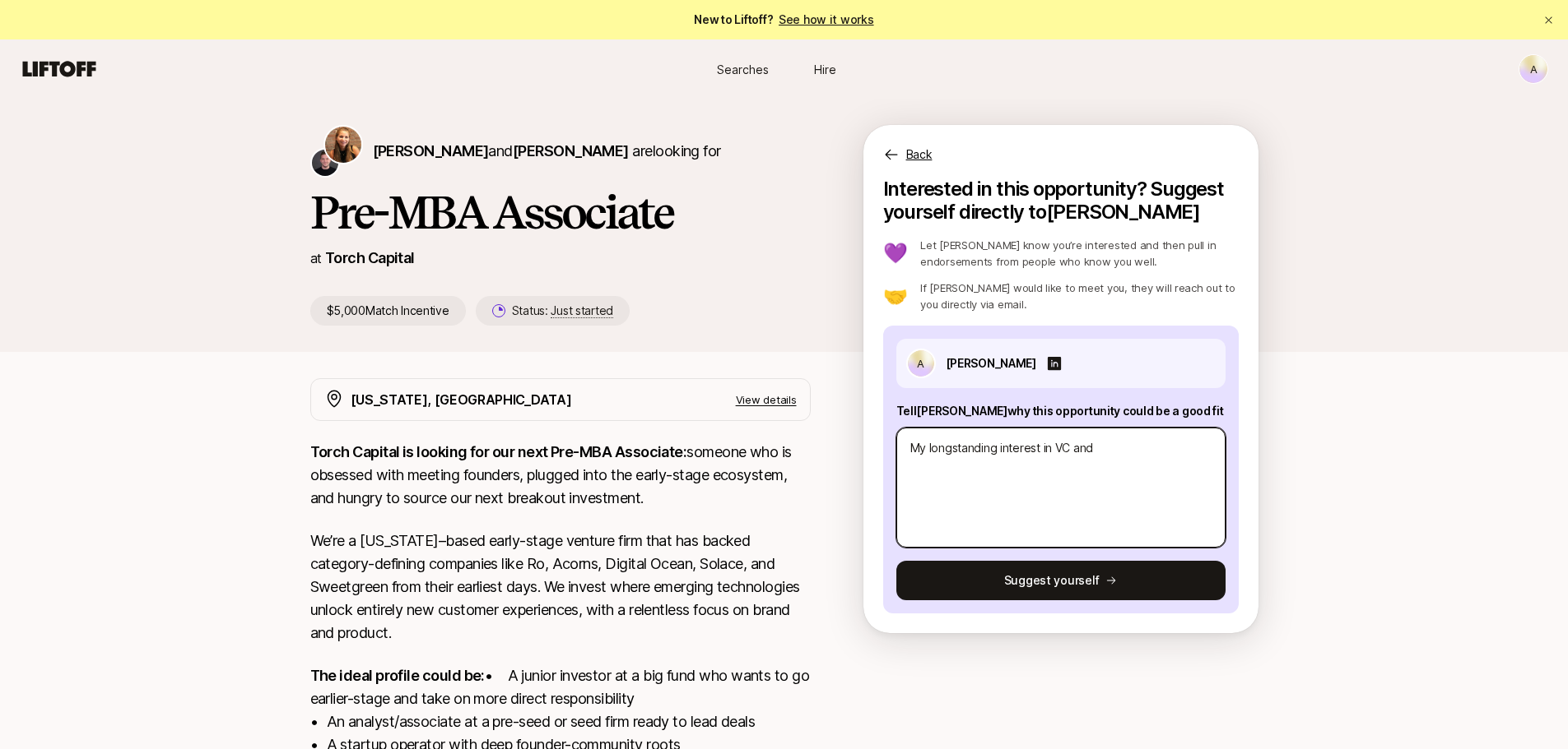
type textarea "x"
type textarea "My longstanding interest in VC and"
type textarea "x"
type textarea "My longstanding interest in VC and e"
type textarea "x"
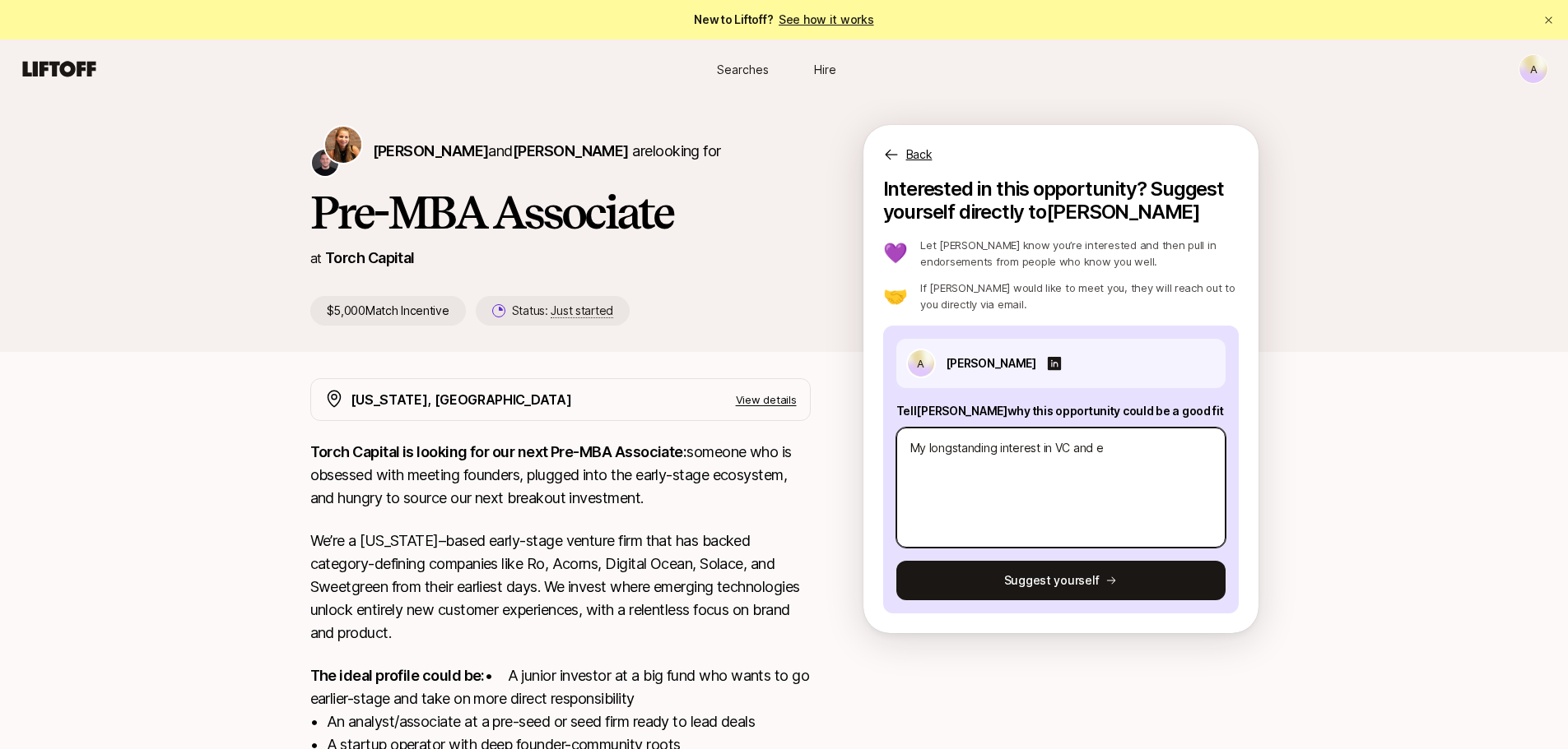
type textarea "My longstanding interest in VC and en"
type textarea "x"
type textarea "My longstanding interest in VC and ent"
type textarea "x"
type textarea "My longstanding interest in VC and entr"
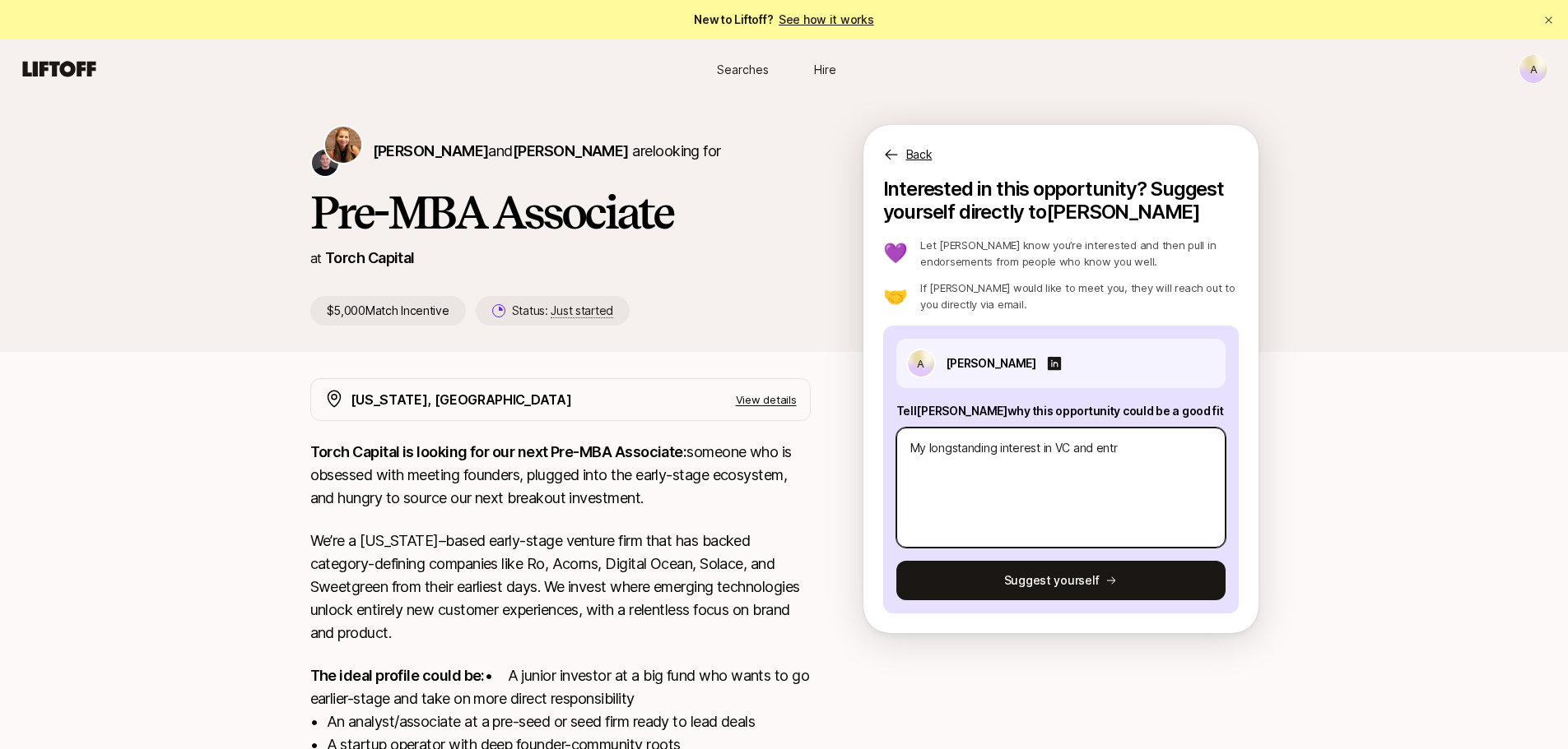
type textarea "x"
type textarea "My longstanding interest in VC and entre"
type textarea "x"
type textarea "My longstanding interest in VC and entrep"
type textarea "x"
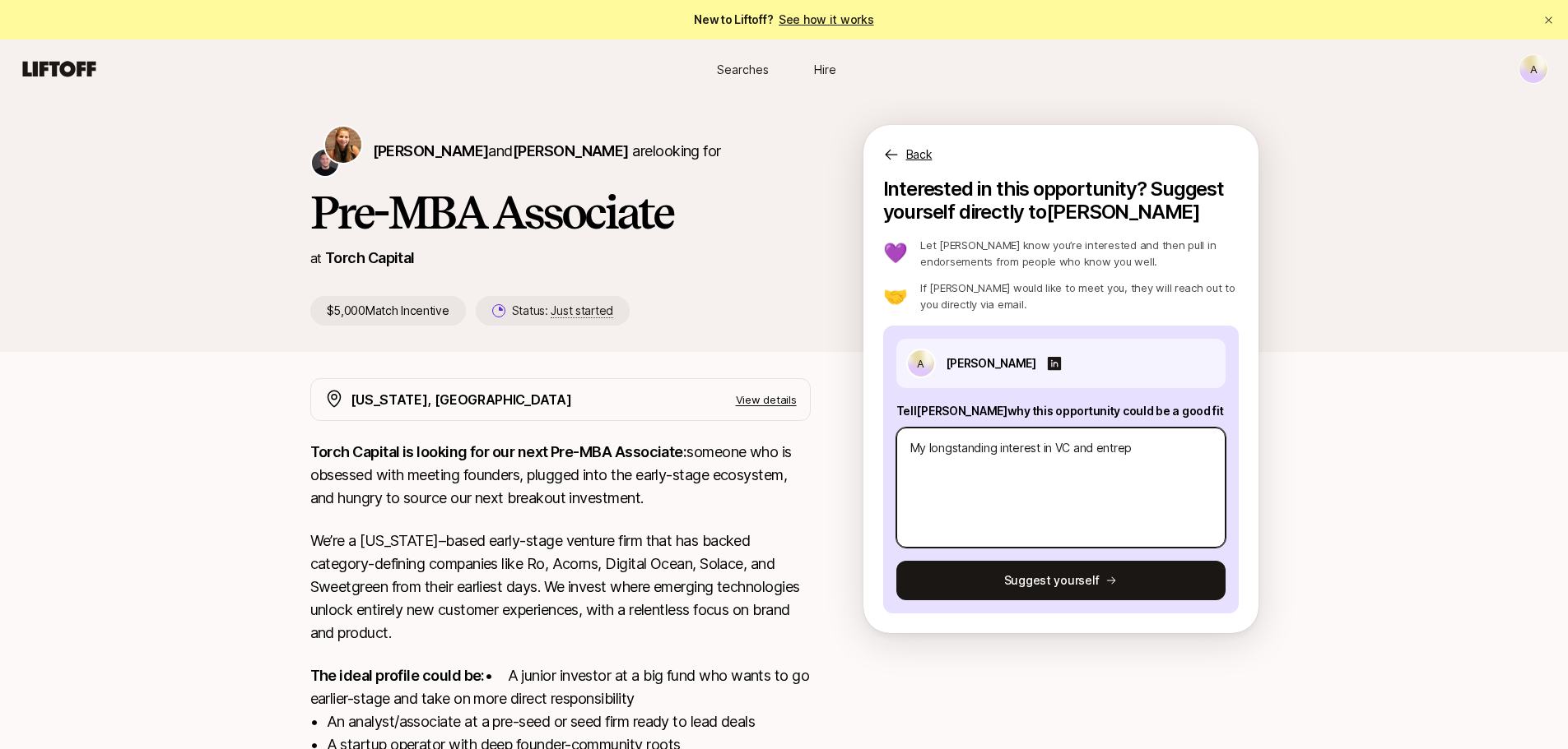
type textarea "My longstanding interest in VC and entrepe"
type textarea "x"
type textarea "My longstanding interest in VC and entrepen"
type textarea "x"
type textarea "My longstanding interest in VC and entrepe"
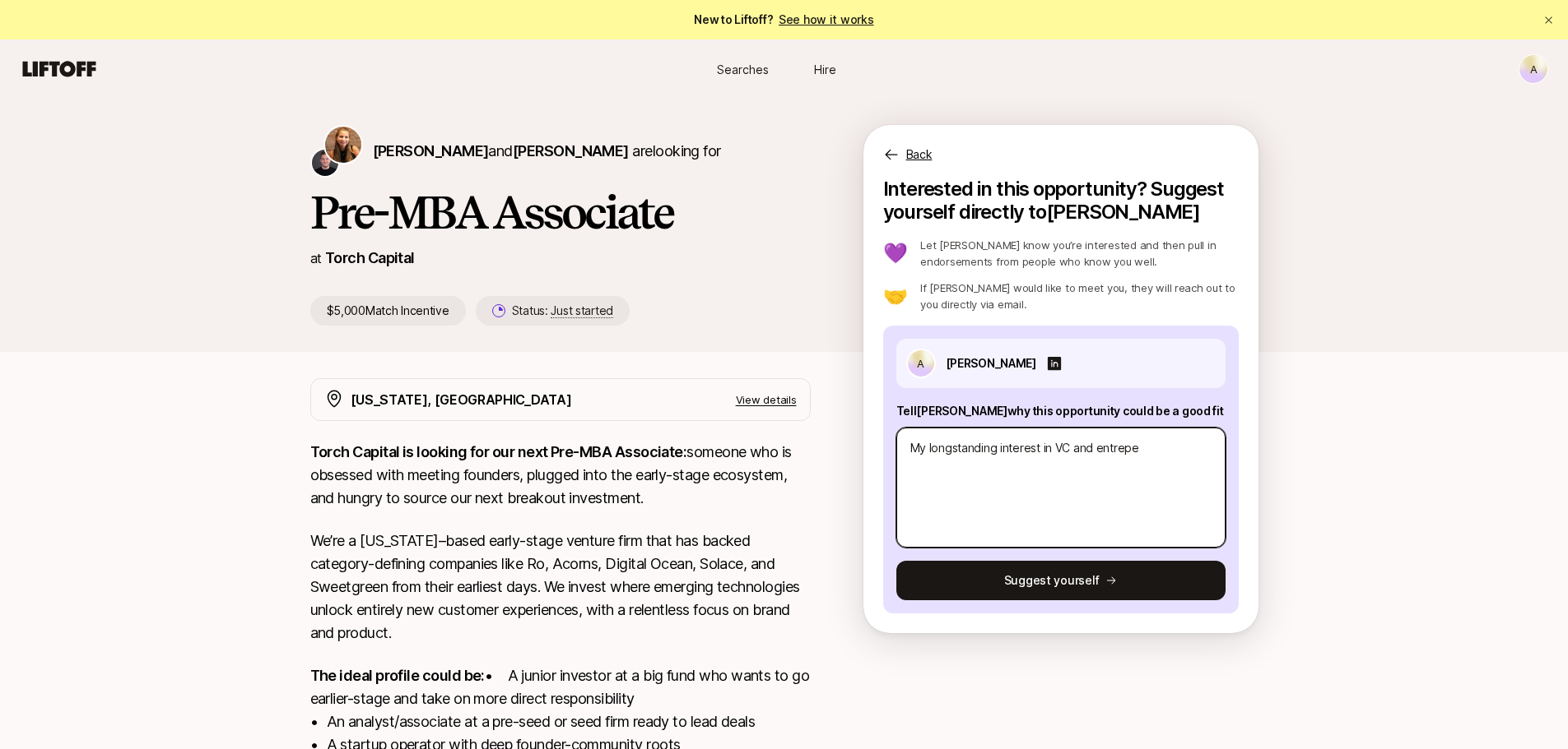
type textarea "x"
type textarea "My longstanding interest in VC and entrepeu"
type textarea "x"
type textarea "My longstanding interest in VC and entrepeun"
type textarea "x"
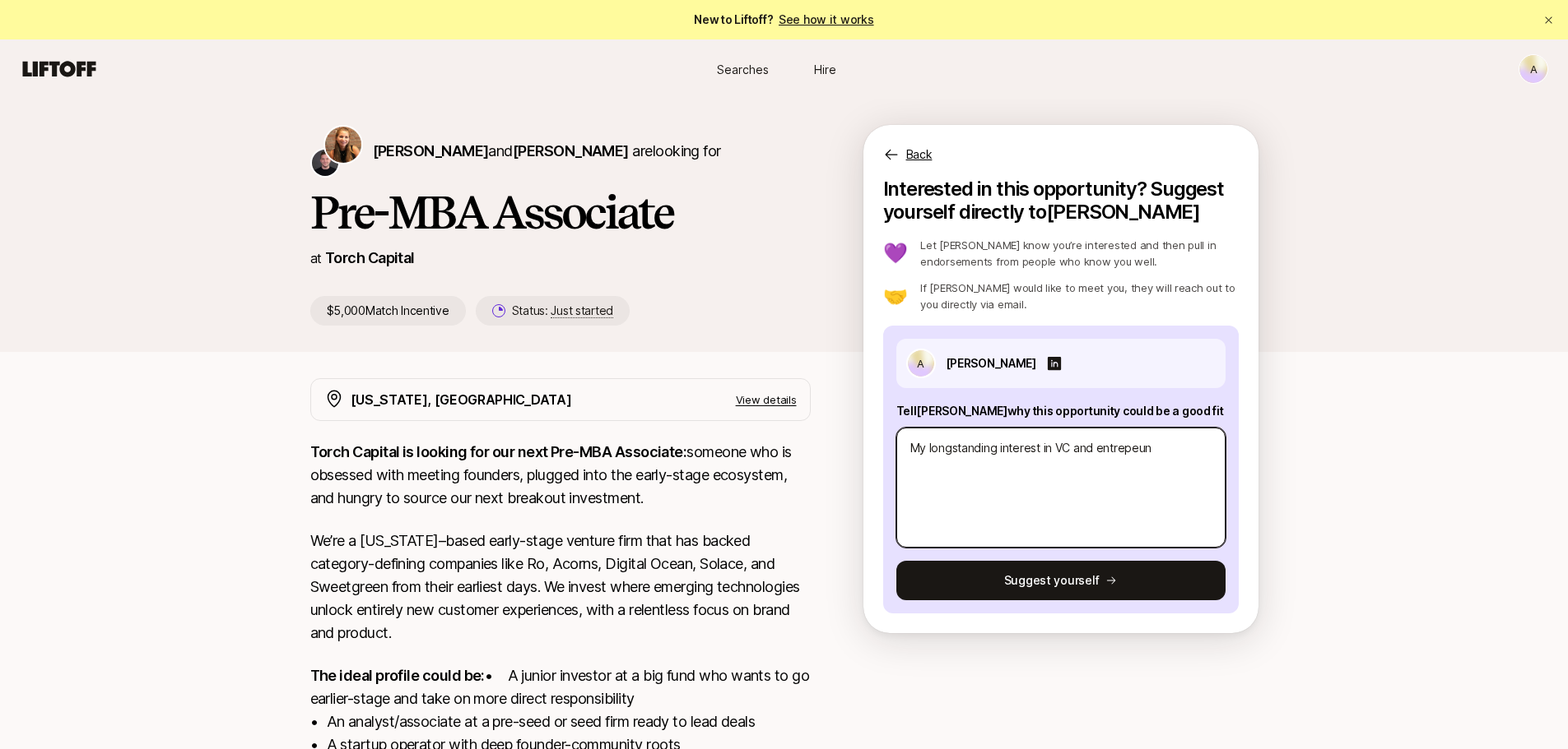
type textarea "My longstanding interest in VC and entrepeune"
type textarea "x"
type textarea "My longstanding interest in VC and entrepeuner"
type textarea "x"
type textarea "My longstanding interest in VC and entrepeuners"
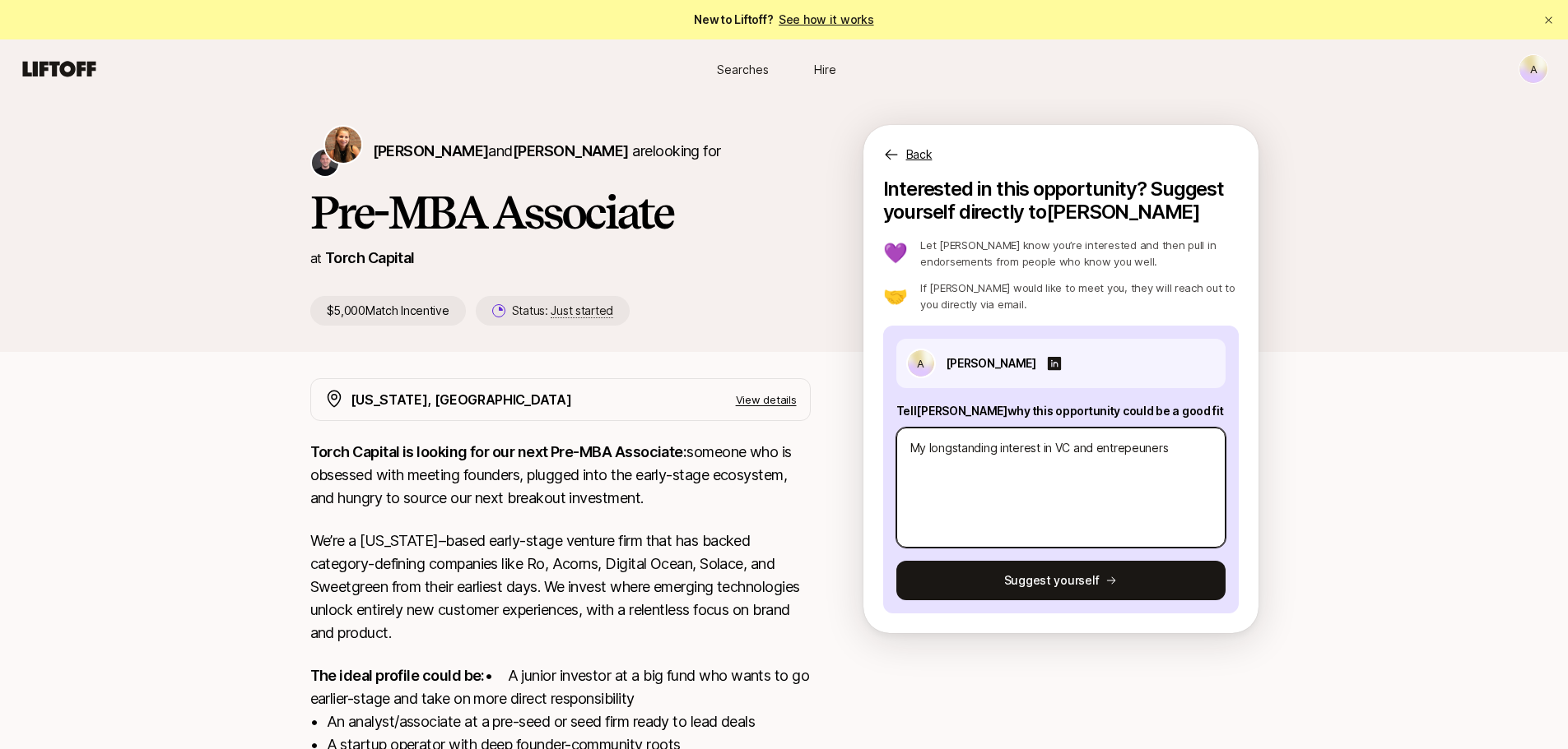
type textarea "x"
type textarea "My longstanding interest in VC and entrepeunersh"
type textarea "x"
type textarea "My longstanding interest in VC and entrepeunershi"
type textarea "x"
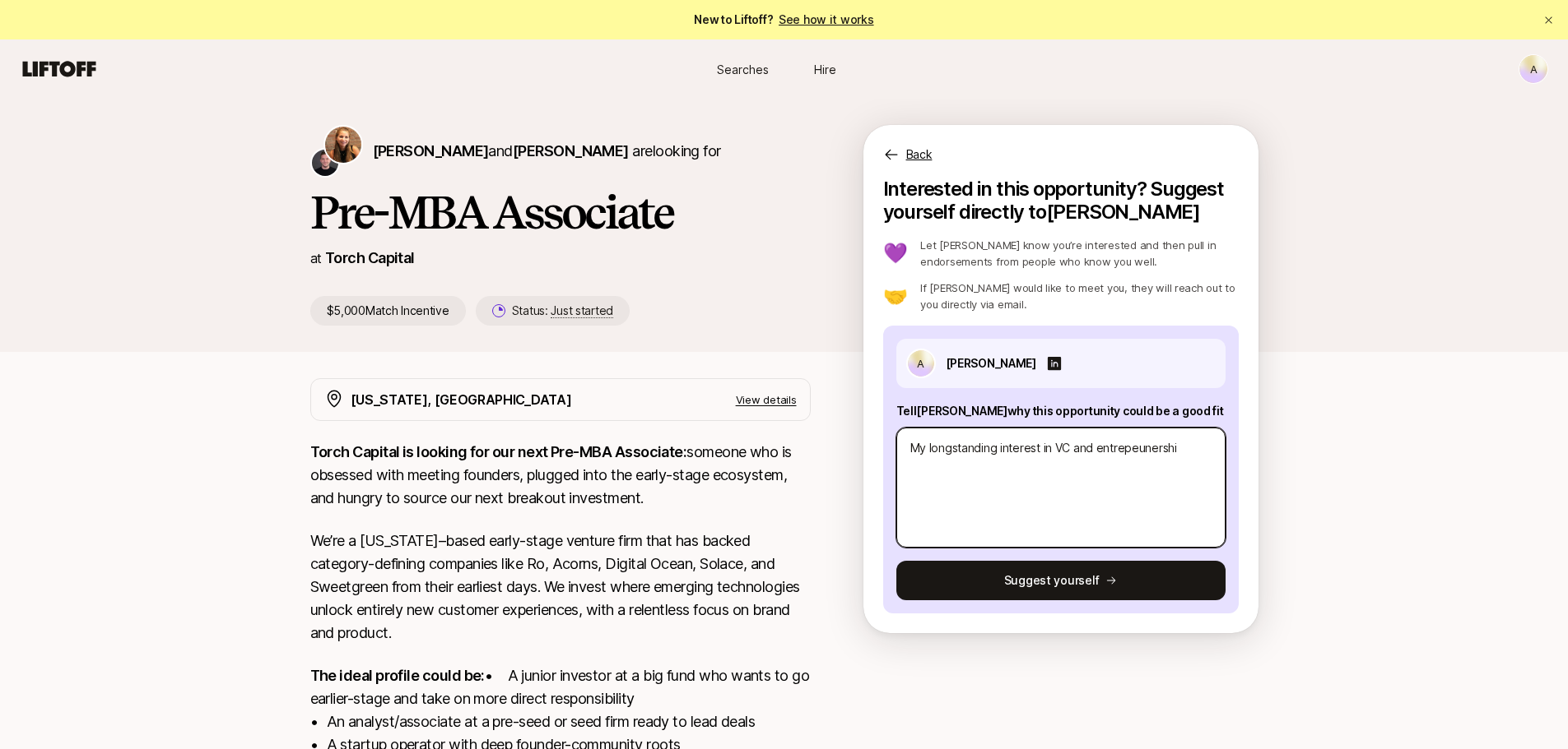
type textarea "My longstanding interest in VC and entrepeunership"
type textarea "x"
type textarea "My longstanding interest in VC and entrepeunership"
type textarea "x"
type textarea "My longstanding interest in VC and entrepeunership c"
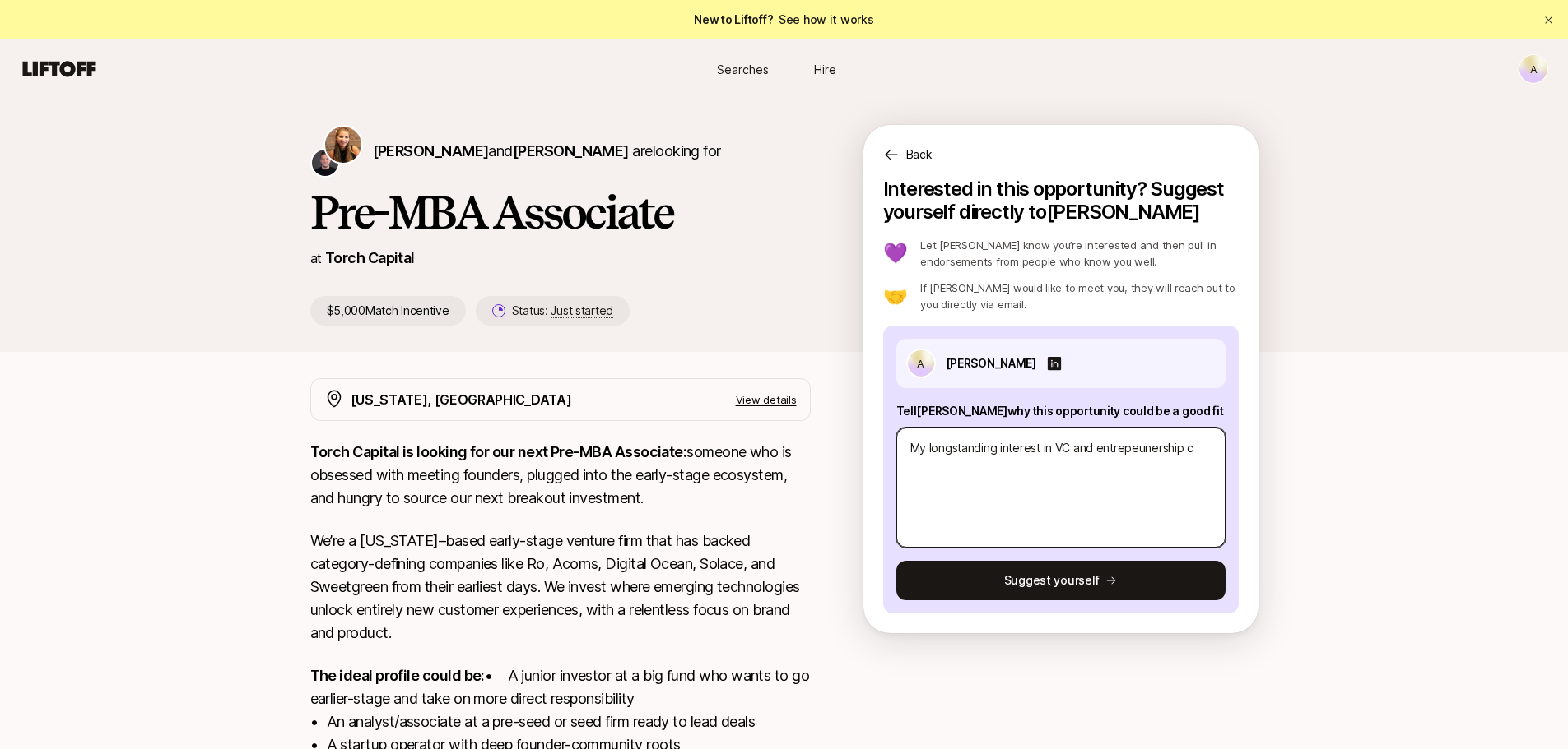
type textarea "x"
type textarea "My longstanding interest in VC and entrepeunership co"
type textarea "x"
type textarea "My longstanding interest in VC and entrepeunership com"
type textarea "x"
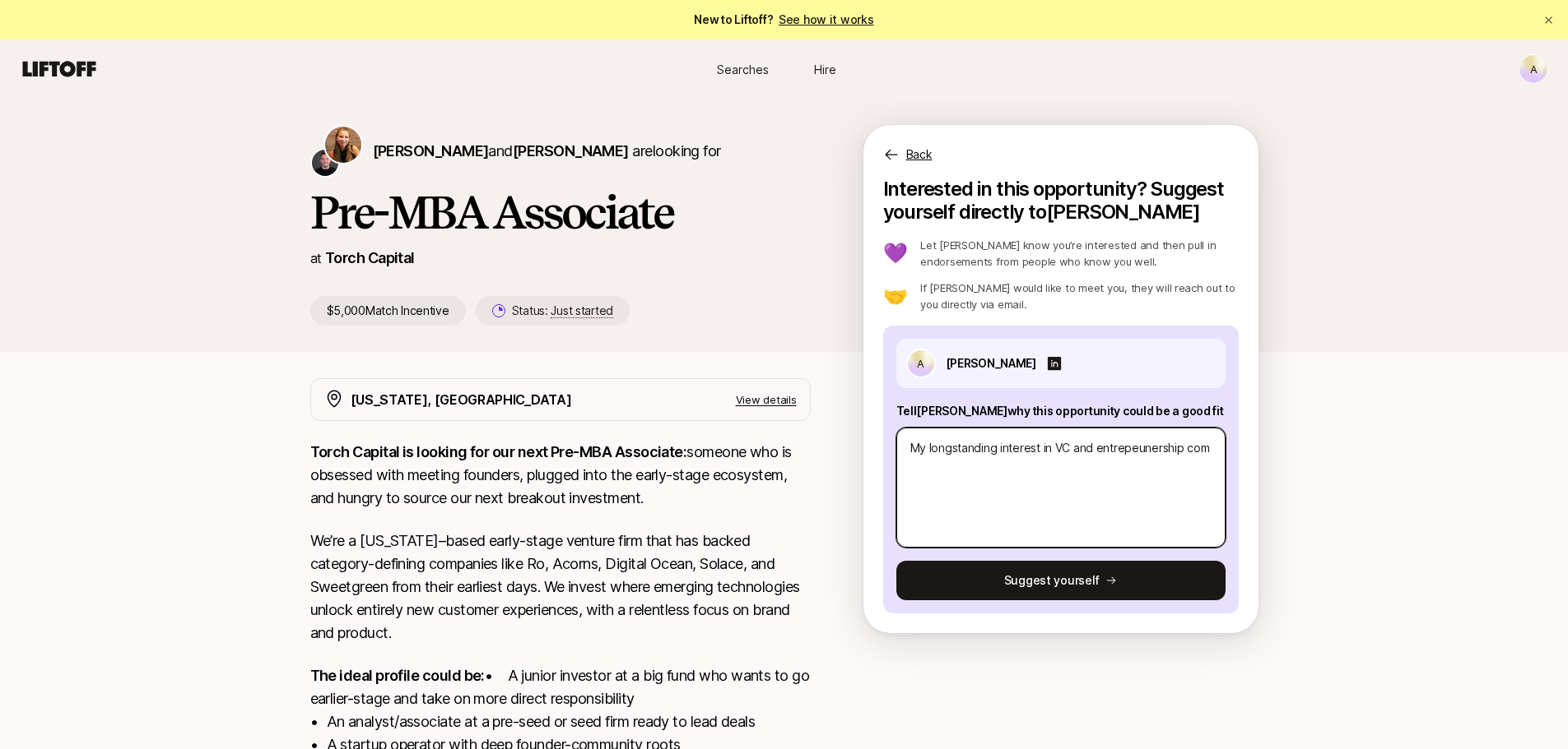
type textarea "My longstanding interest in VC and entrepeunership comb"
type textarea "x"
type textarea "My longstanding interest in VC and entrepeunership combi"
type textarea "x"
type textarea "My longstanding interest in VC and entrepeunership combin"
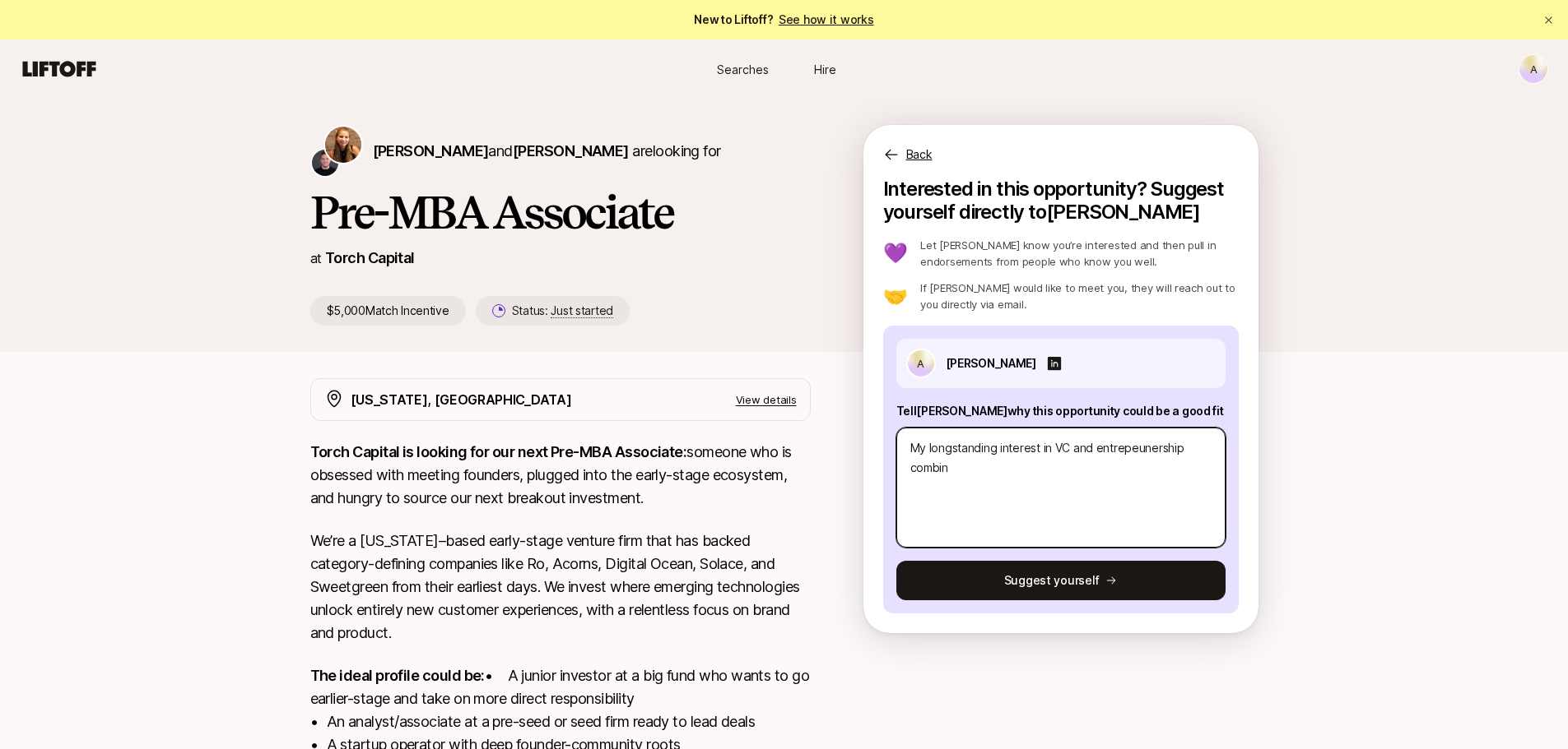
type textarea "x"
type textarea "My longstanding interest in VC and entrepeunership combine"
type textarea "x"
type textarea "My longstanding interest in VC and entrepeunership combined"
type textarea "x"
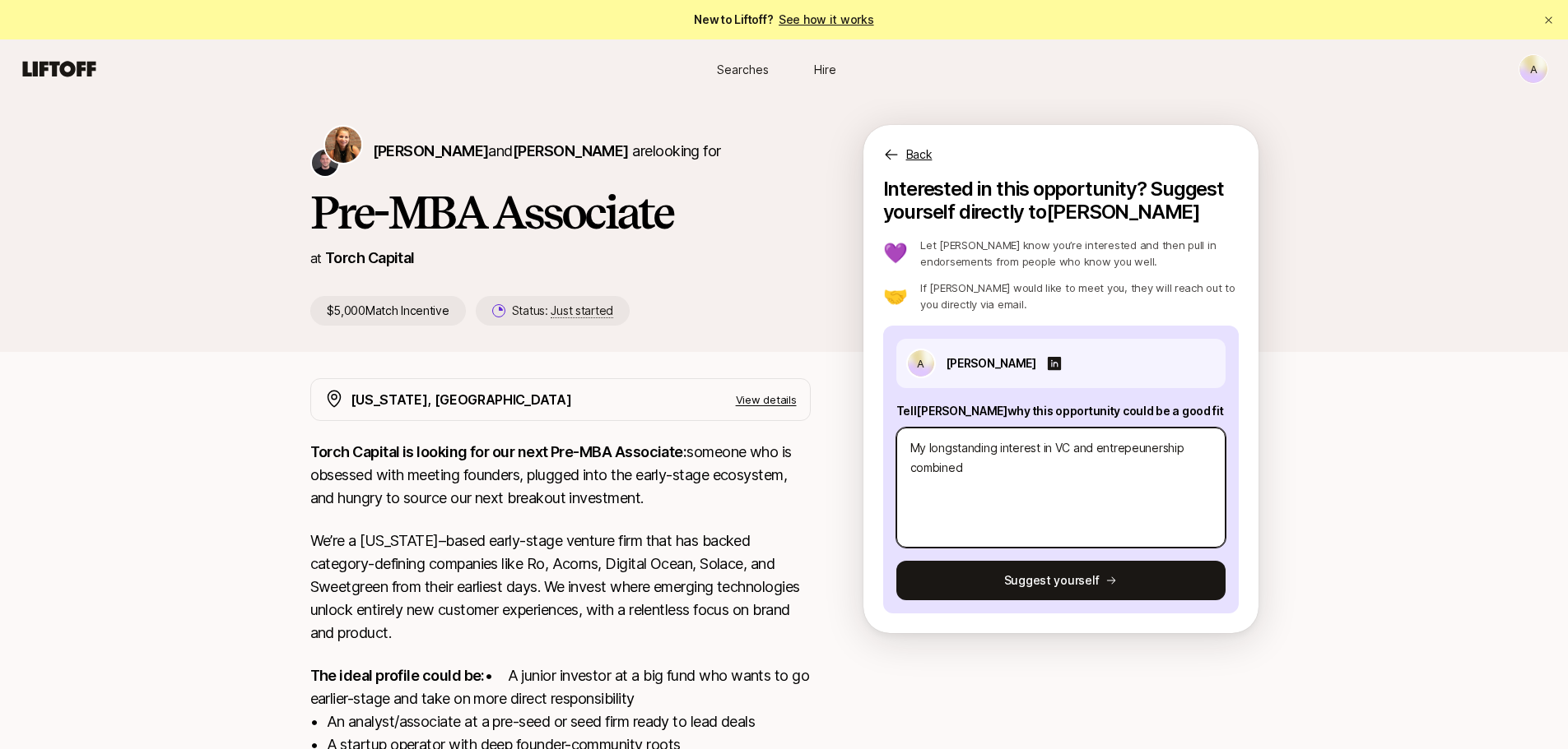
type textarea "My longstanding interest in VC and entrepeunership combined"
type textarea "x"
type textarea "My longstanding interest in VC and entrepeunership combined w"
type textarea "x"
type textarea "My longstanding interest in VC and entrepeunership combined wi"
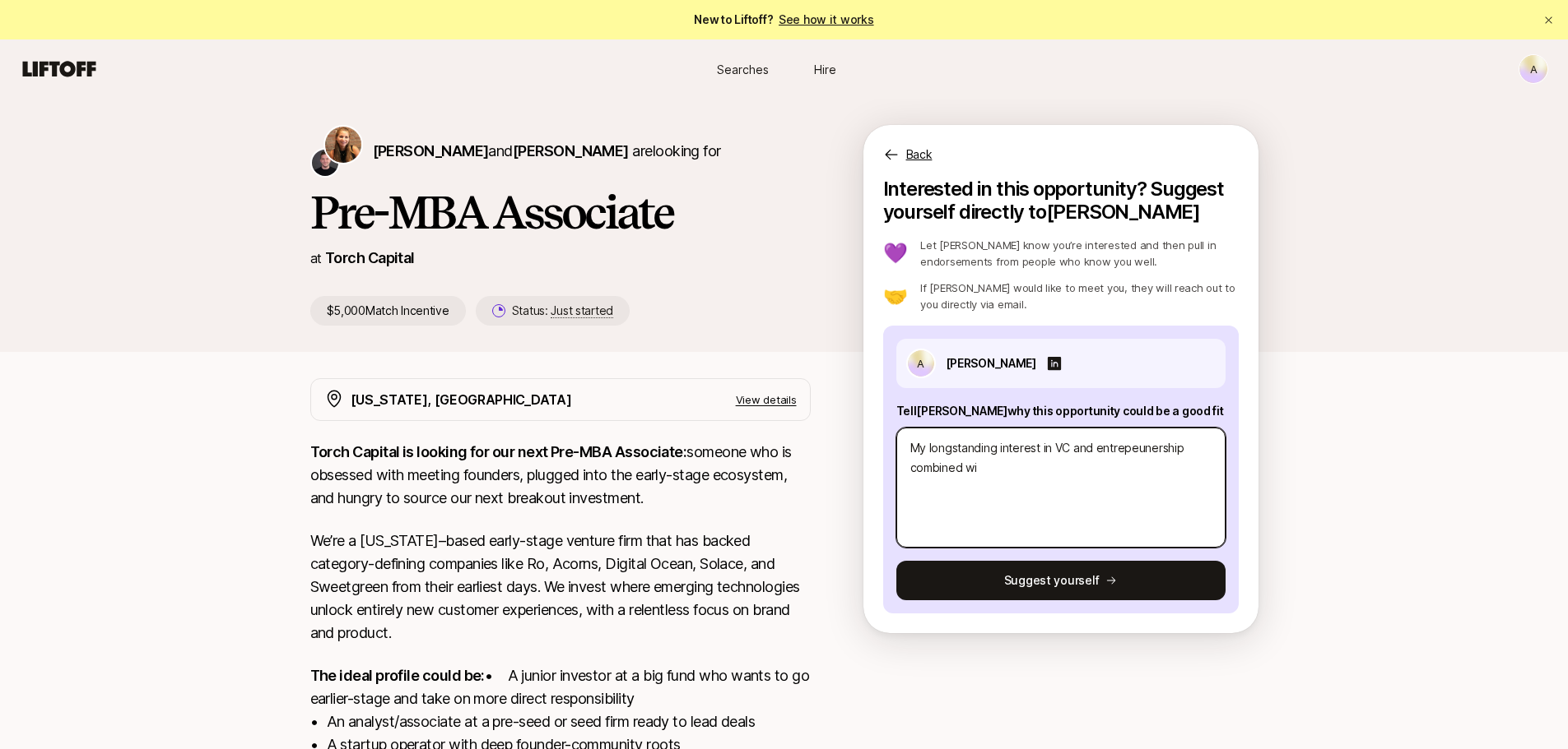
type textarea "x"
type textarea "My longstanding interest in VC and entrepeunership combined wit"
type textarea "x"
type textarea "My longstanding interest in VC and entrepeunership combined with"
type textarea "x"
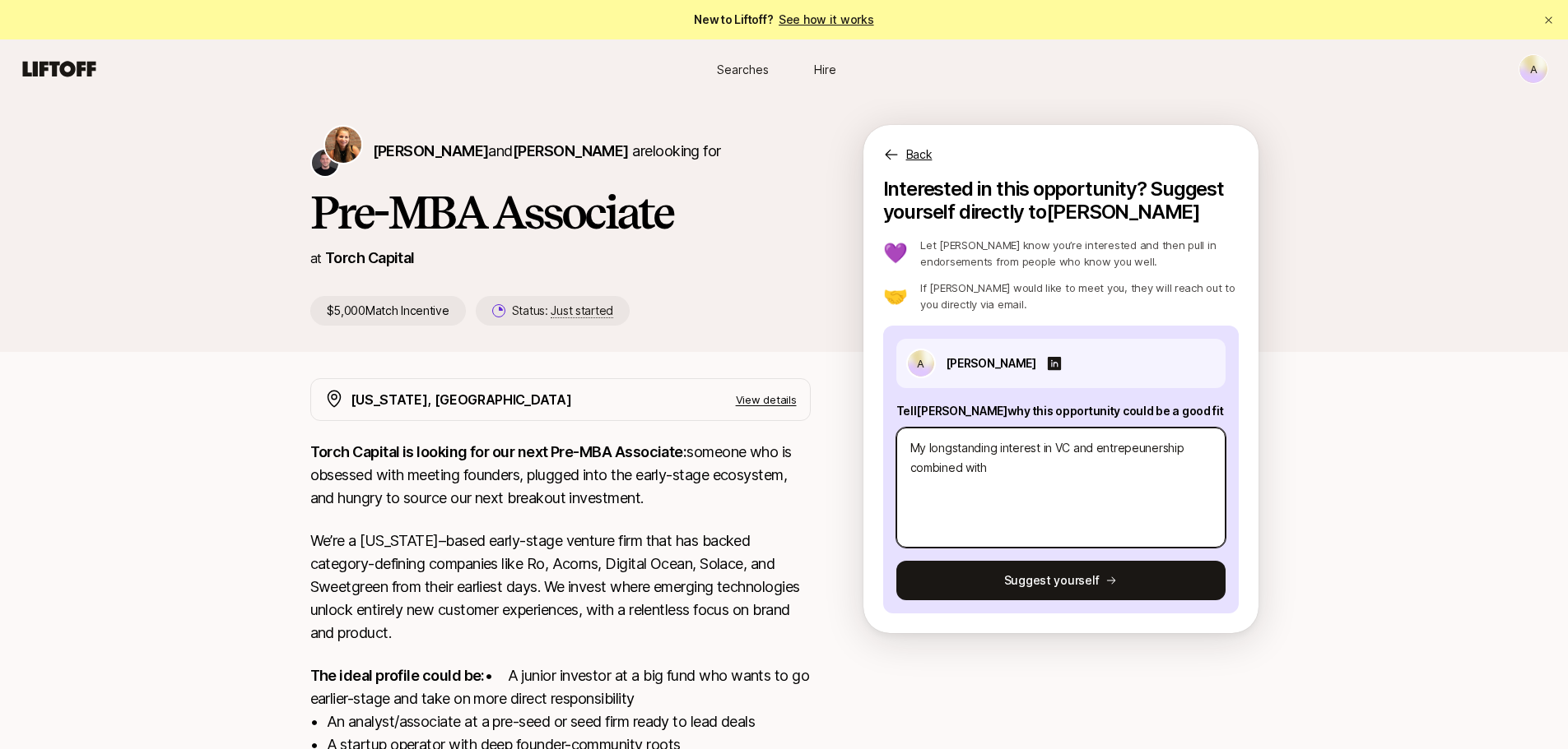
type textarea "My longstanding interest in VC and entrepeunership combined with"
type textarea "x"
type textarea "My longstanding interest in VC and entrepeunership combined with m"
type textarea "x"
type textarea "My longstanding interest in VC and entrepeunership combined with my"
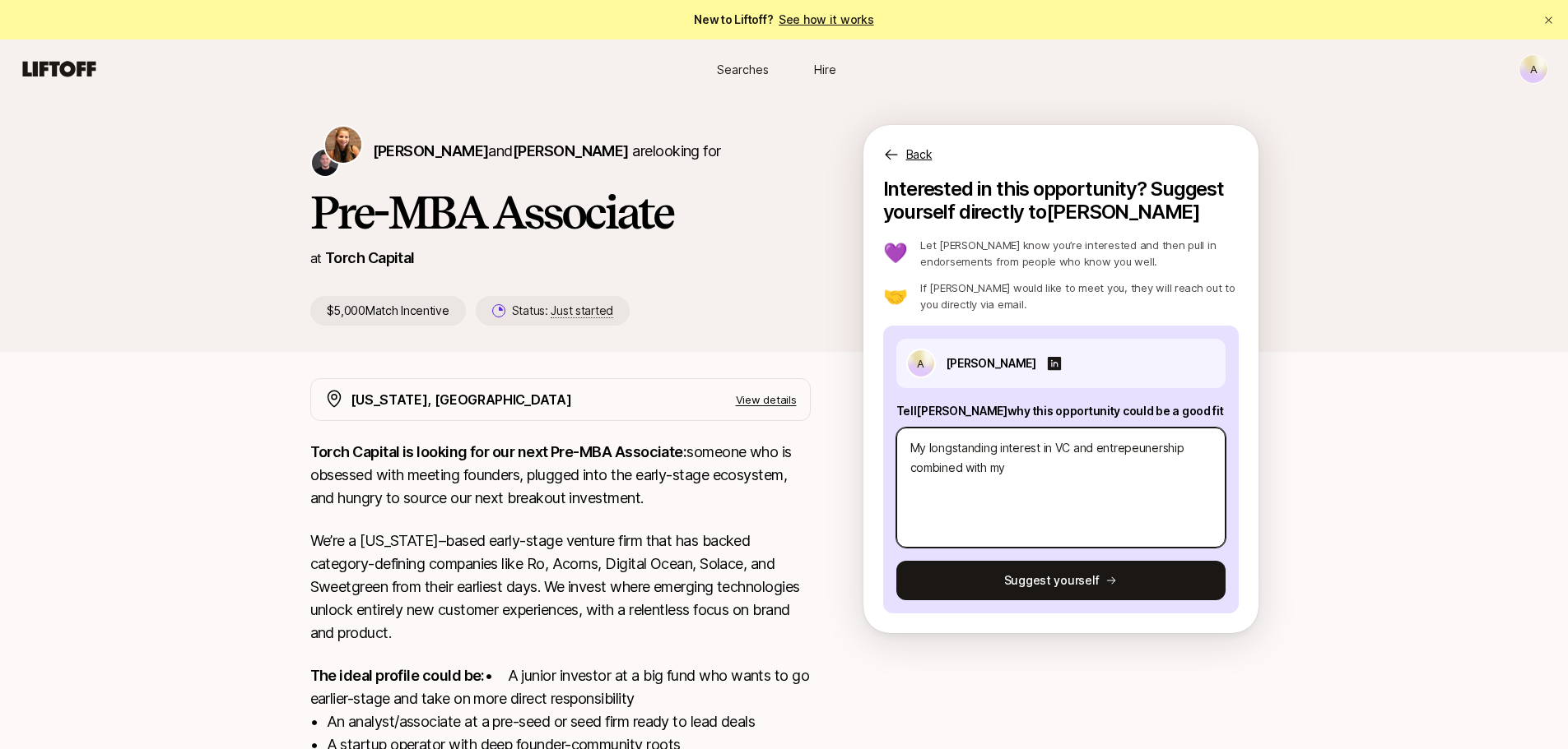
type textarea "x"
type textarea "My longstanding interest in VC and entrepeunership combined with my"
type textarea "x"
type textarea "My longstanding interest in VC and entrepeunership combined with my b"
type textarea "x"
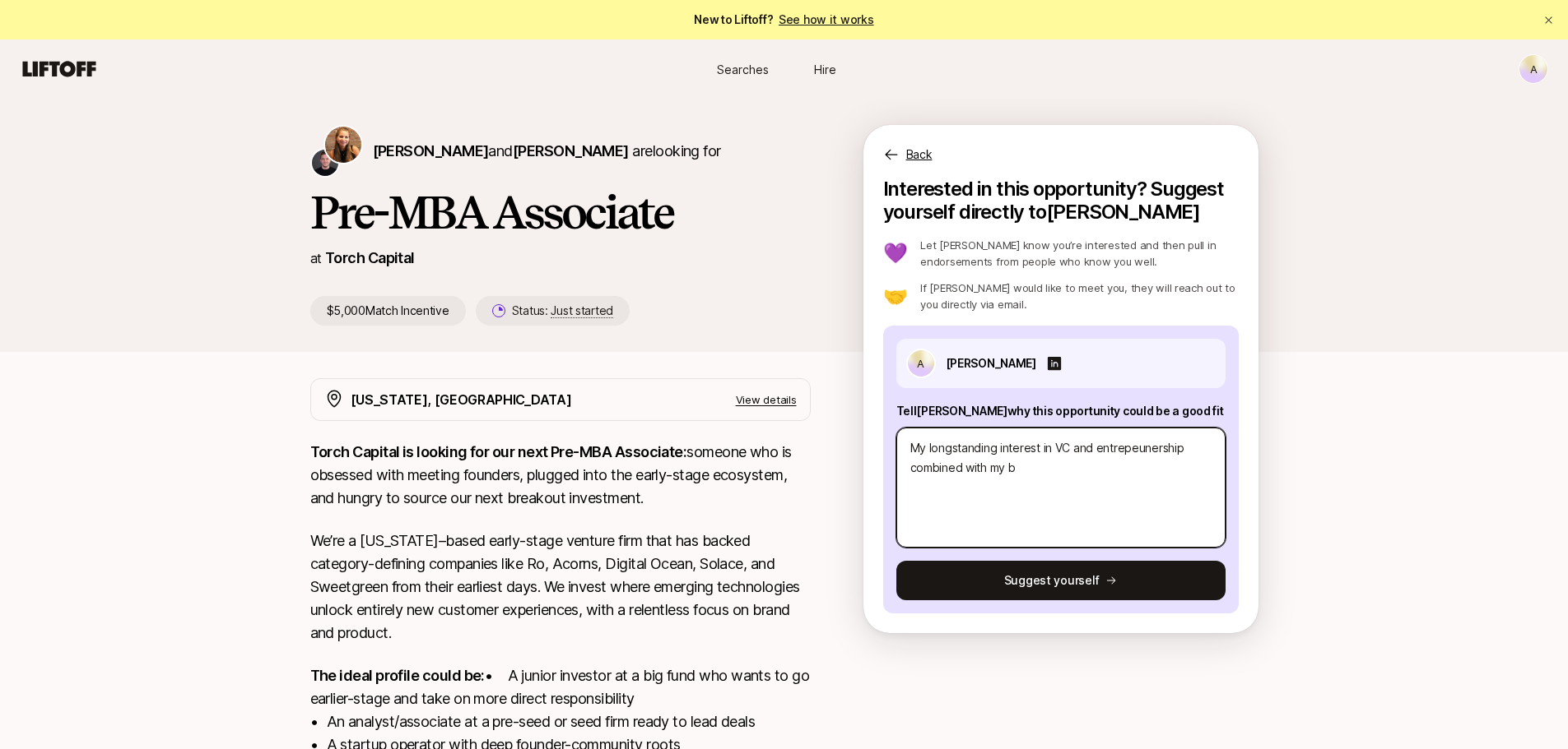
type textarea "My longstanding interest in VC and entrepeunership combined with my ba"
type textarea "x"
type textarea "My longstanding interest in VC and entrepeunership combined with my bac"
type textarea "x"
type textarea "My longstanding interest in VC and entrepeunership combined with my back"
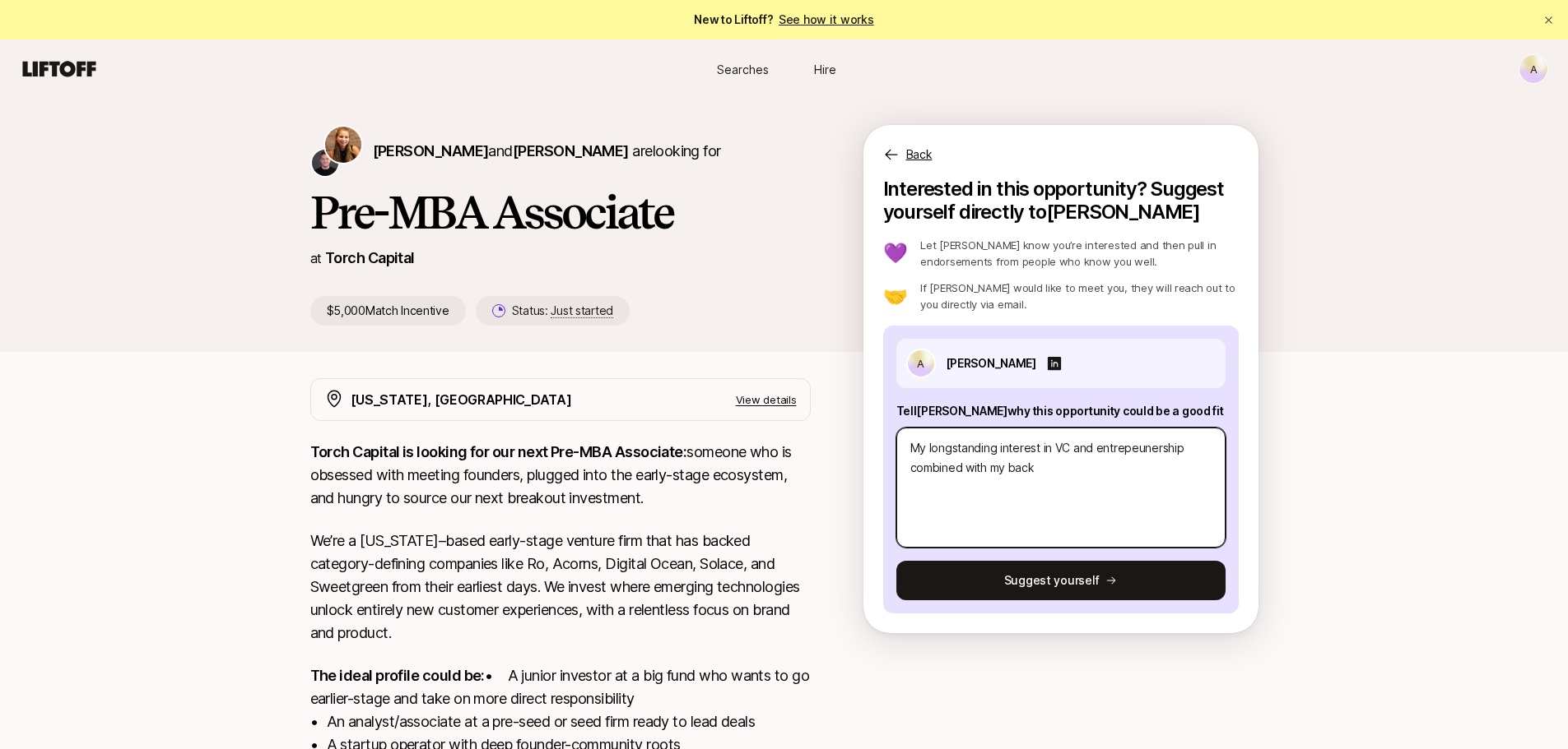
type textarea "x"
type textarea "My longstanding interest in VC and entrepeunership combined with my backg"
type textarea "x"
type textarea "My longstanding interest in VC and entrepeunership combined with my backgr"
type textarea "x"
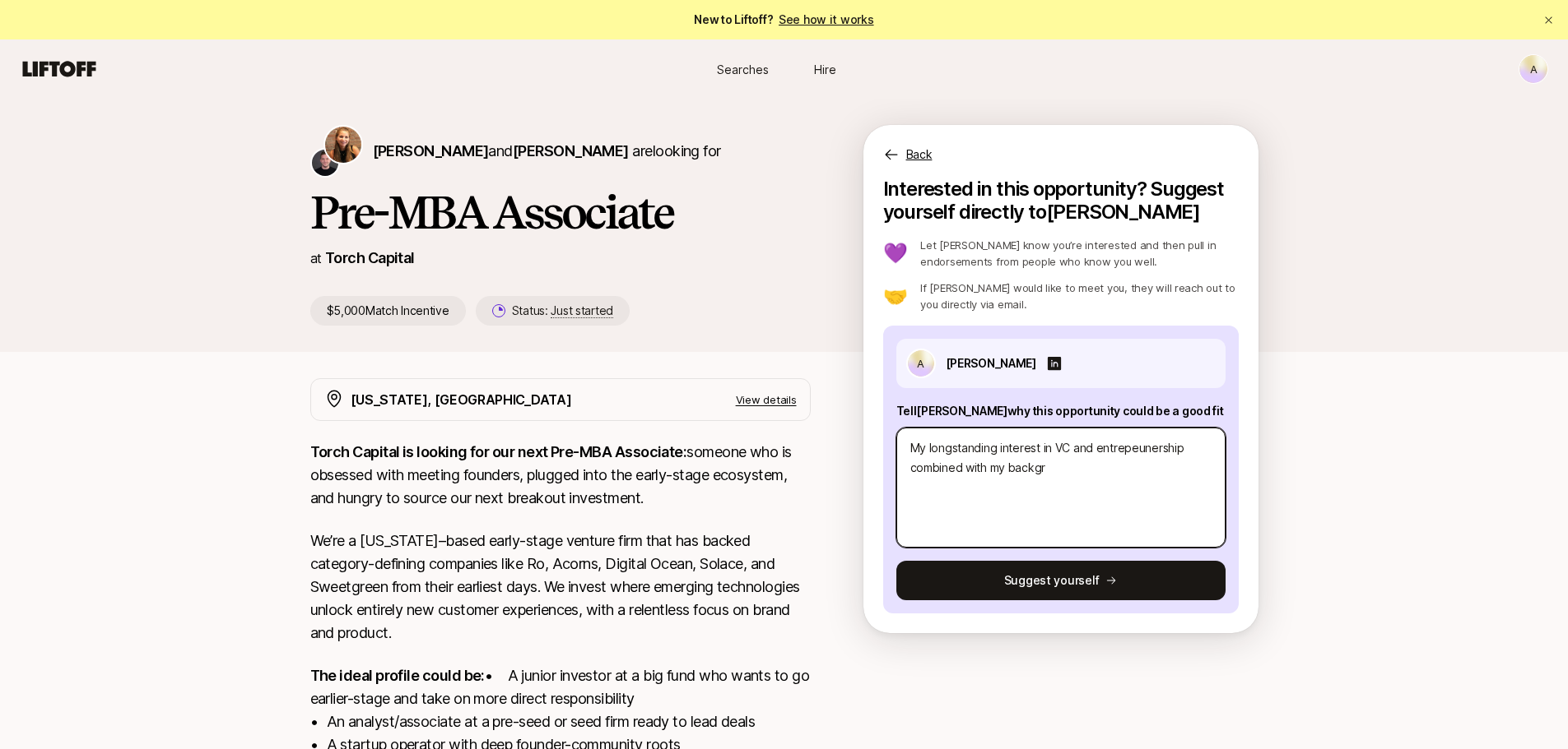
type textarea "My longstanding interest in VC and entrepeunership combined with my backgro"
type textarea "x"
type textarea "My longstanding interest in VC and entrepeunership combined with my backgrou"
type textarea "x"
type textarea "My longstanding interest in VC and entrepeunership combined with my backgroun"
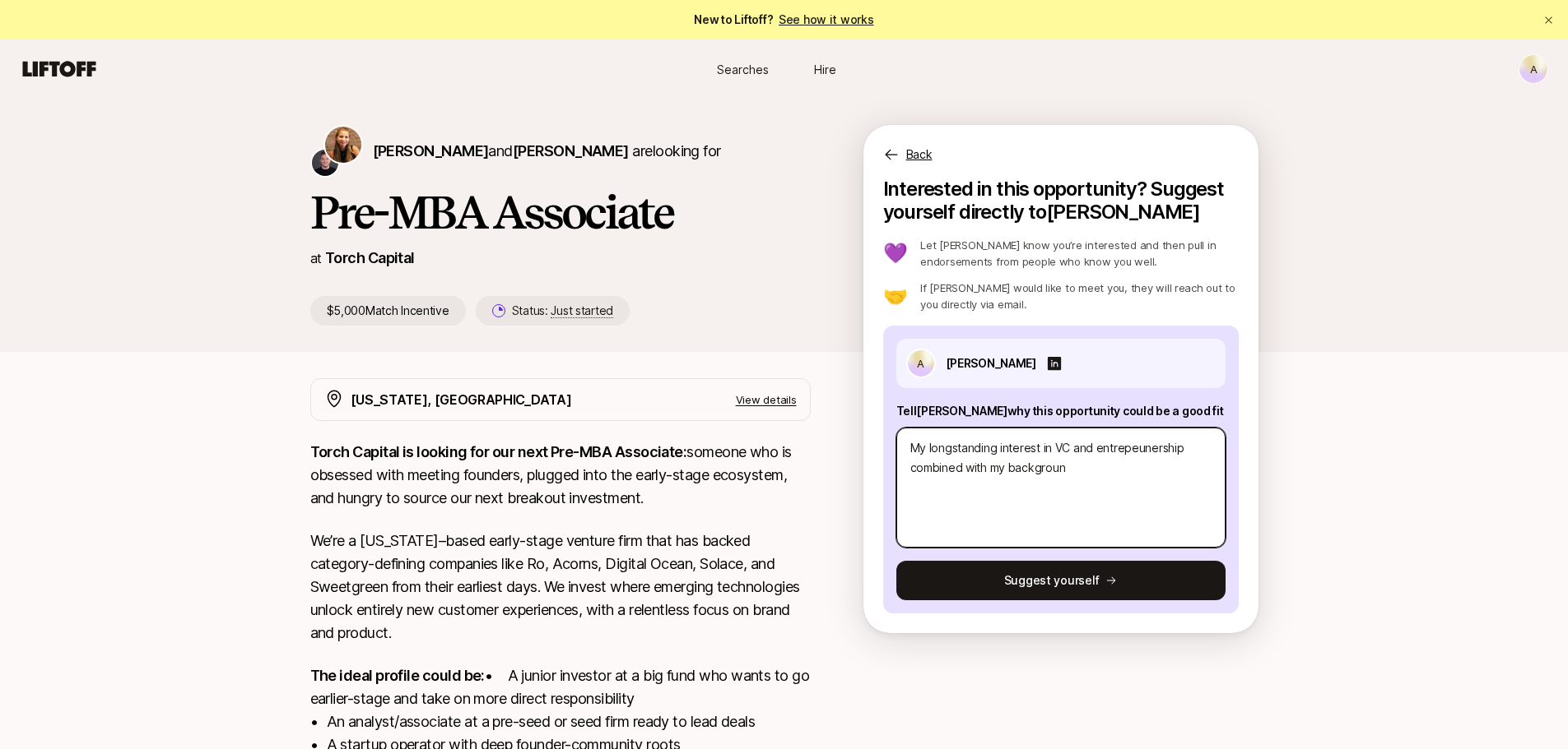
type textarea "x"
type textarea "My longstanding interest in VC and entrepeunership combined with my background"
type textarea "x"
type textarea "My longstanding interest in VC and entrepeunership combined with my background"
click at [1137, 462] on textarea "My longstanding interest in VC and entrepreneurship combined with my background…" at bounding box center [1061, 488] width 329 height 120
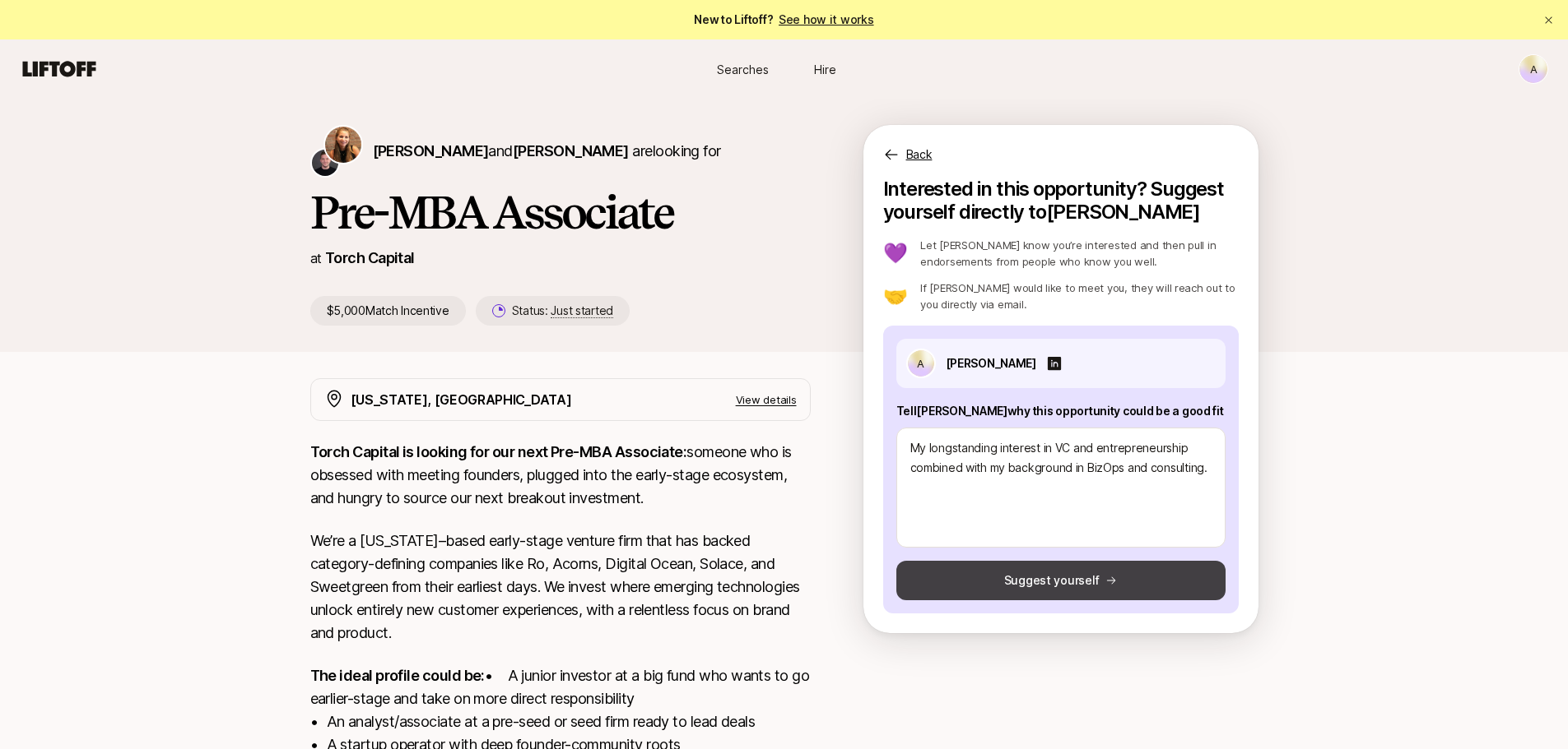
click at [1094, 583] on button "Suggest yourself" at bounding box center [1061, 580] width 329 height 40
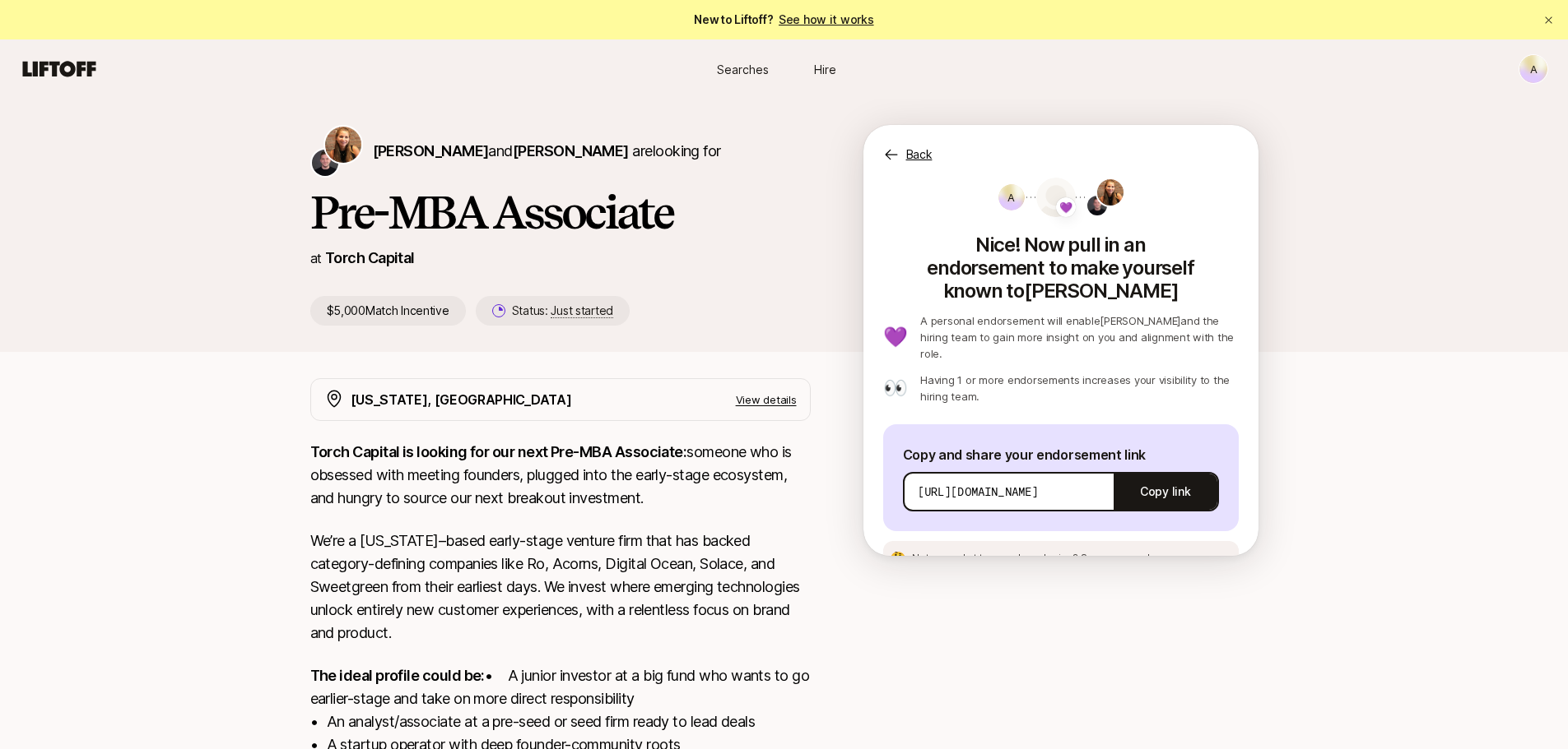
click at [1038, 484] on p "[URL][DOMAIN_NAME]" at bounding box center [977, 491] width 121 height 16
click at [1037, 312] on p "A personal endorsement will enable Katie and the hiring team to gain more insig…" at bounding box center [1079, 337] width 318 height 49
click at [1050, 316] on p "A personal endorsement will enable Katie and the hiring team to gain more insig…" at bounding box center [1079, 337] width 318 height 49
click at [775, 403] on p "View details" at bounding box center [766, 399] width 61 height 16
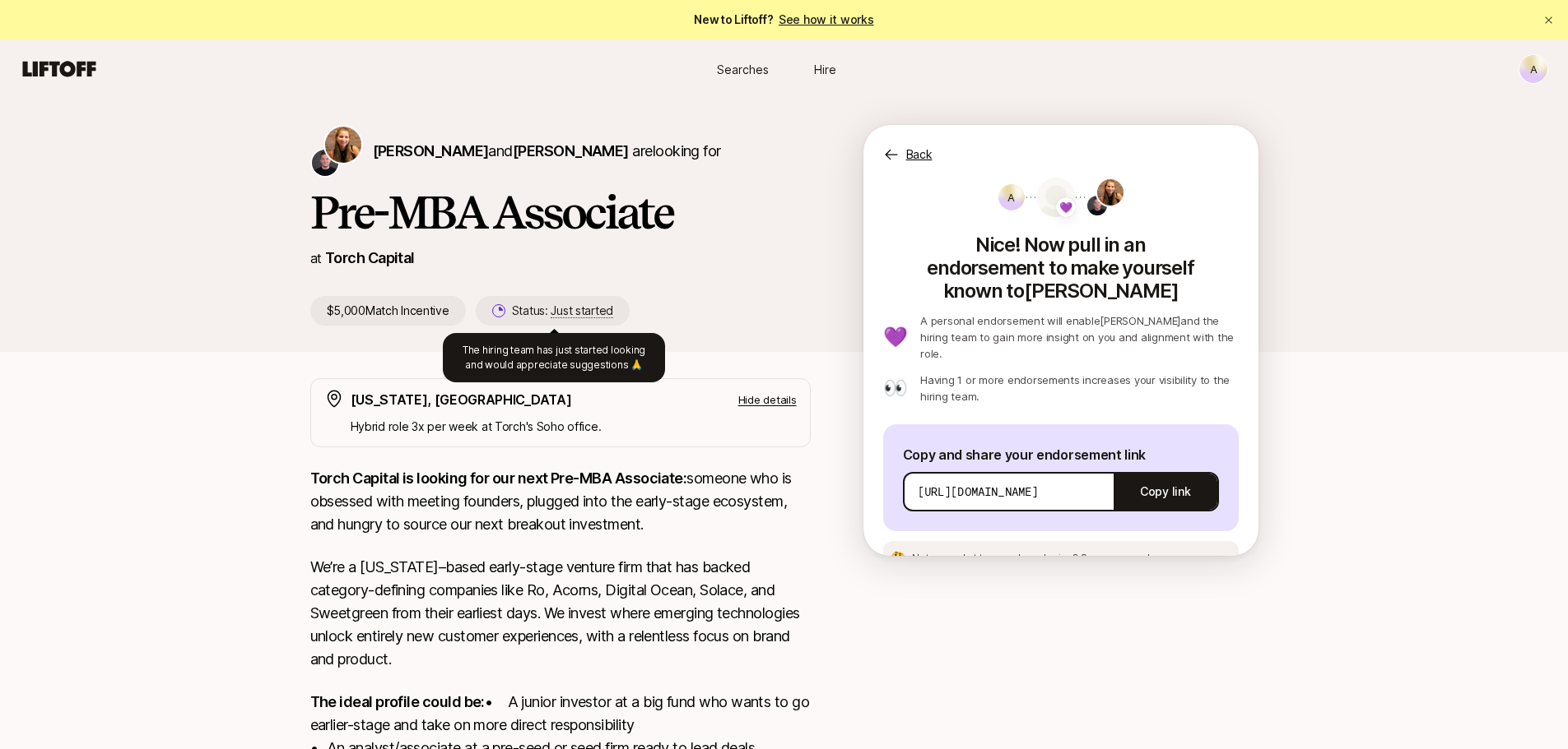
click at [520, 312] on p "Status: Just started" at bounding box center [563, 311] width 101 height 19
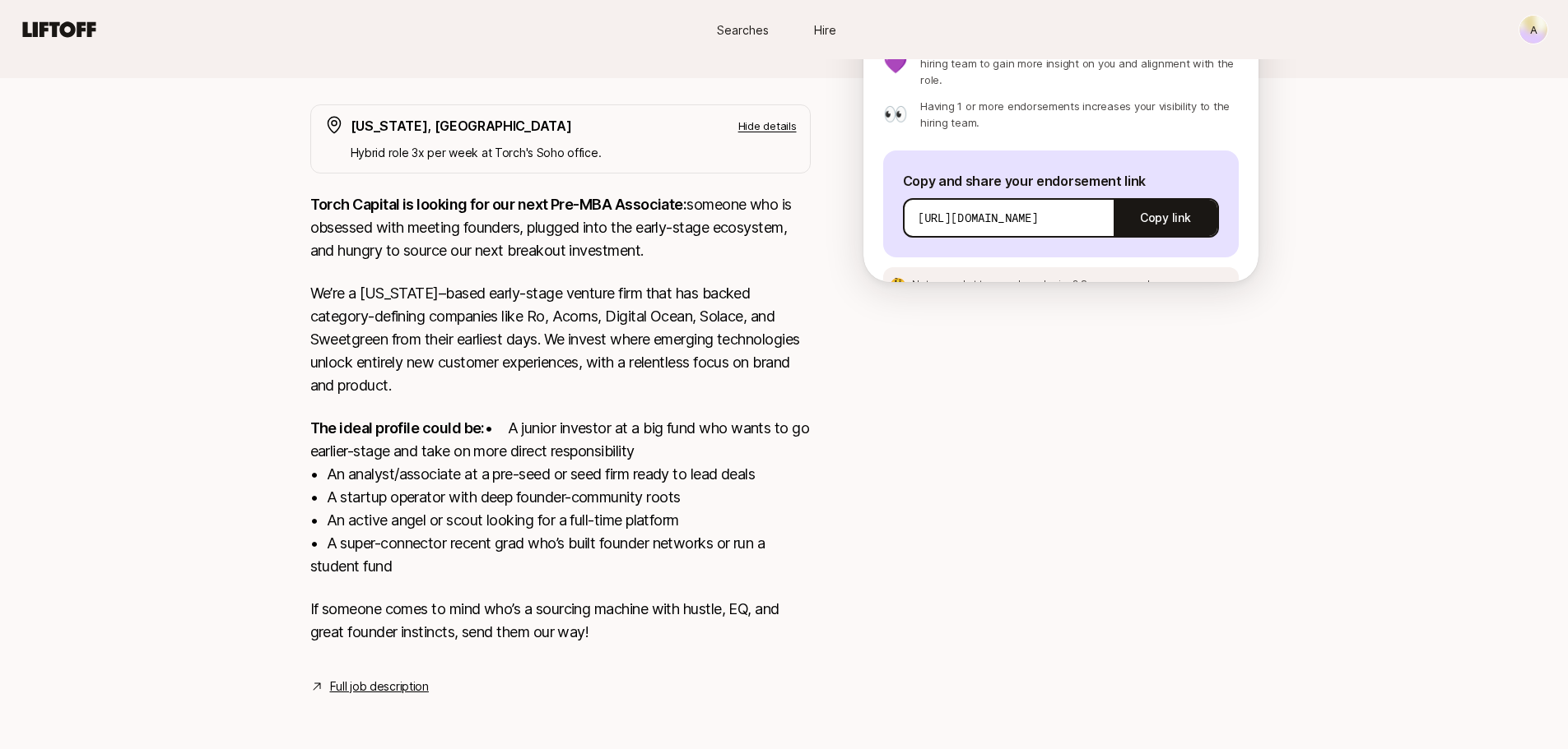
click at [412, 686] on link "Full job description" at bounding box center [379, 687] width 99 height 19
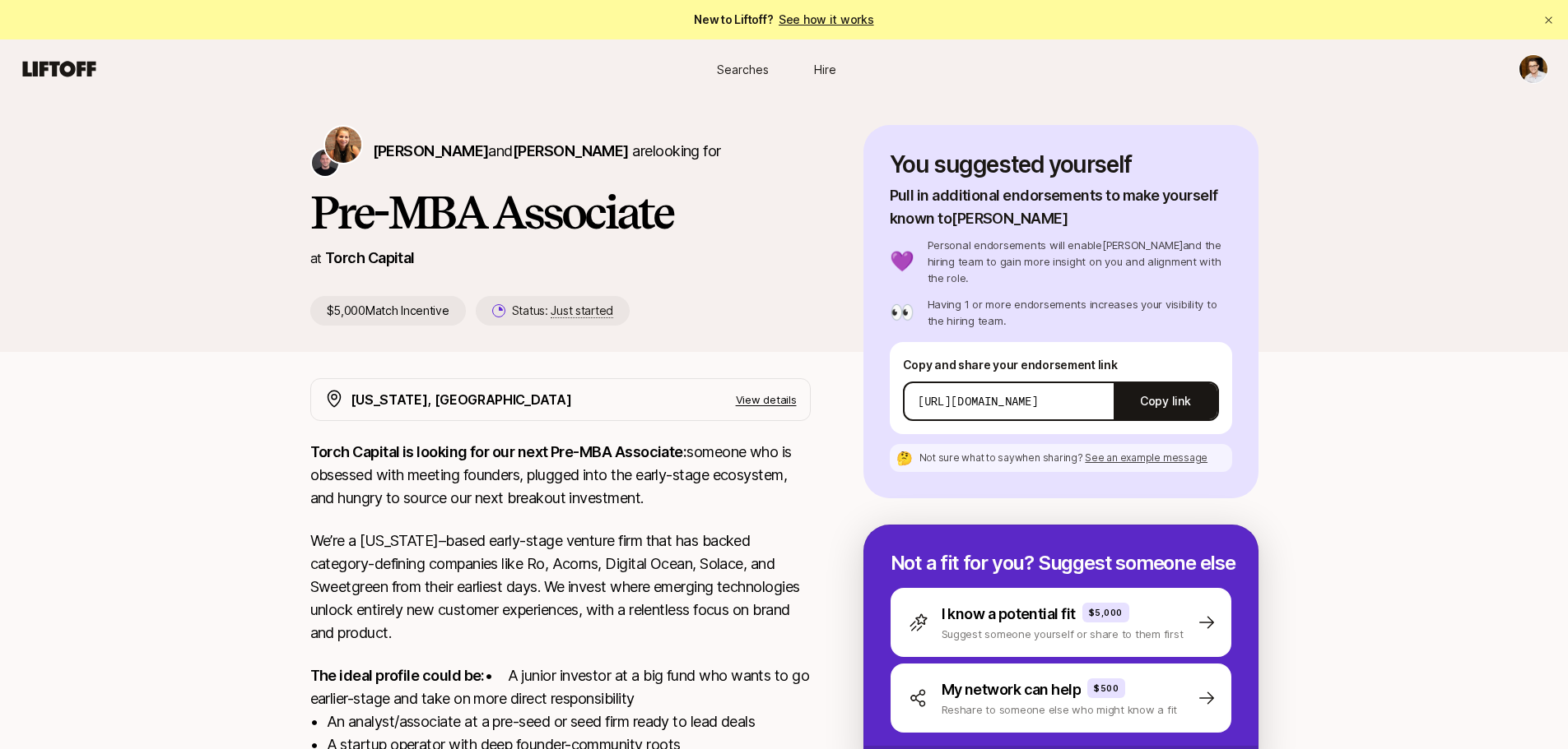
click at [340, 140] on img at bounding box center [343, 144] width 36 height 36
click at [424, 154] on span "[PERSON_NAME]" at bounding box center [430, 151] width 116 height 17
